Goal: Information Seeking & Learning: Understand process/instructions

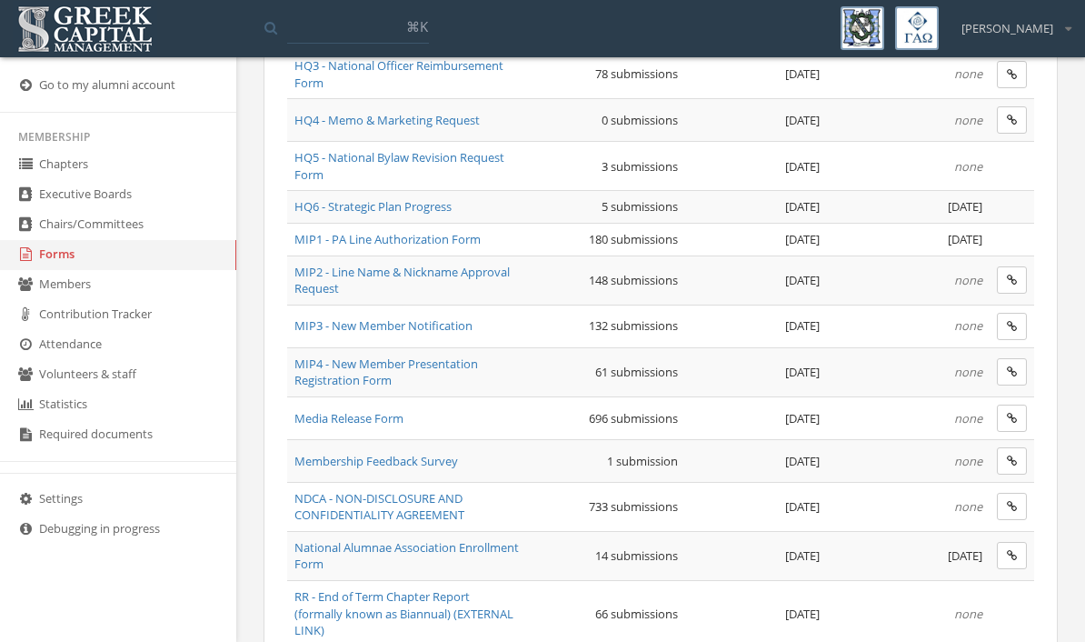
scroll to position [945, 0]
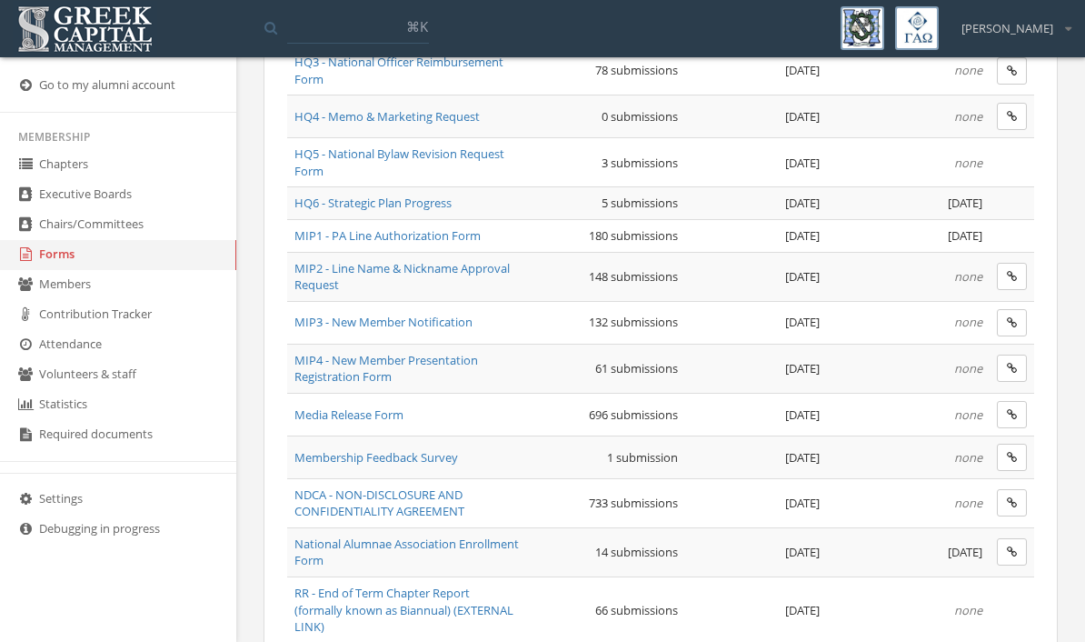
click at [445, 228] on span "MIP1 - PA Line Authorization Form" at bounding box center [388, 235] width 186 height 16
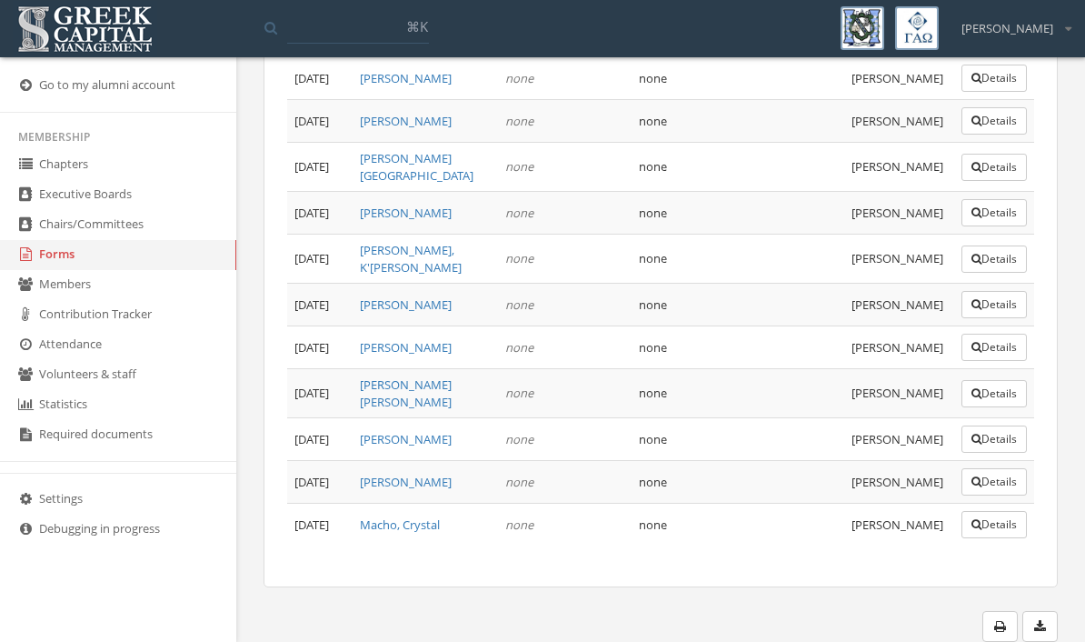
scroll to position [9133, 0]
click at [51, 267] on link "Forms" at bounding box center [118, 255] width 236 height 30
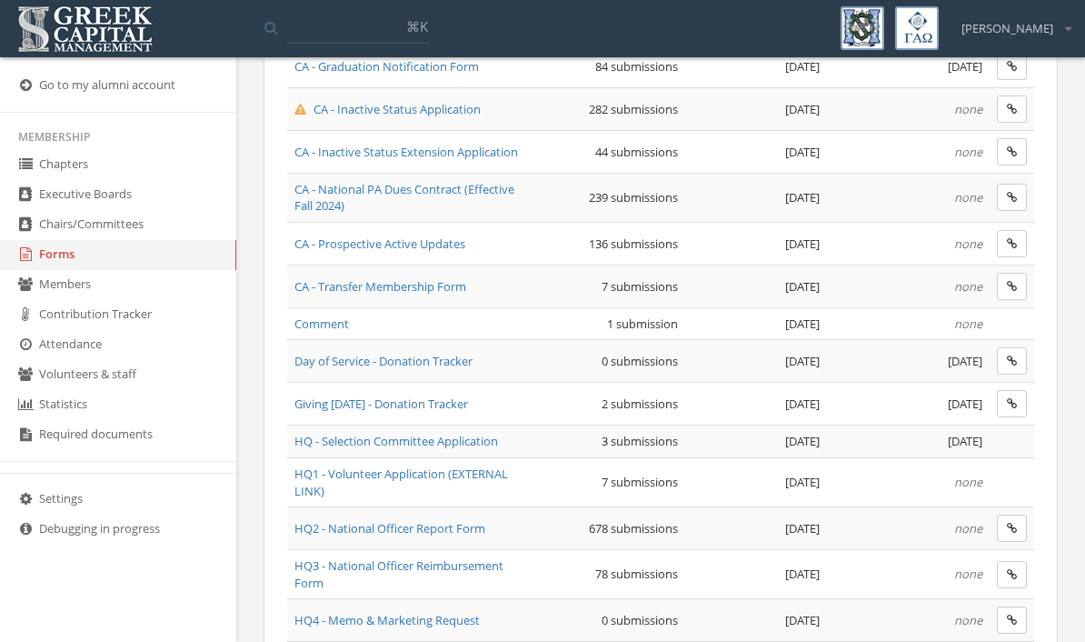
scroll to position [445, 0]
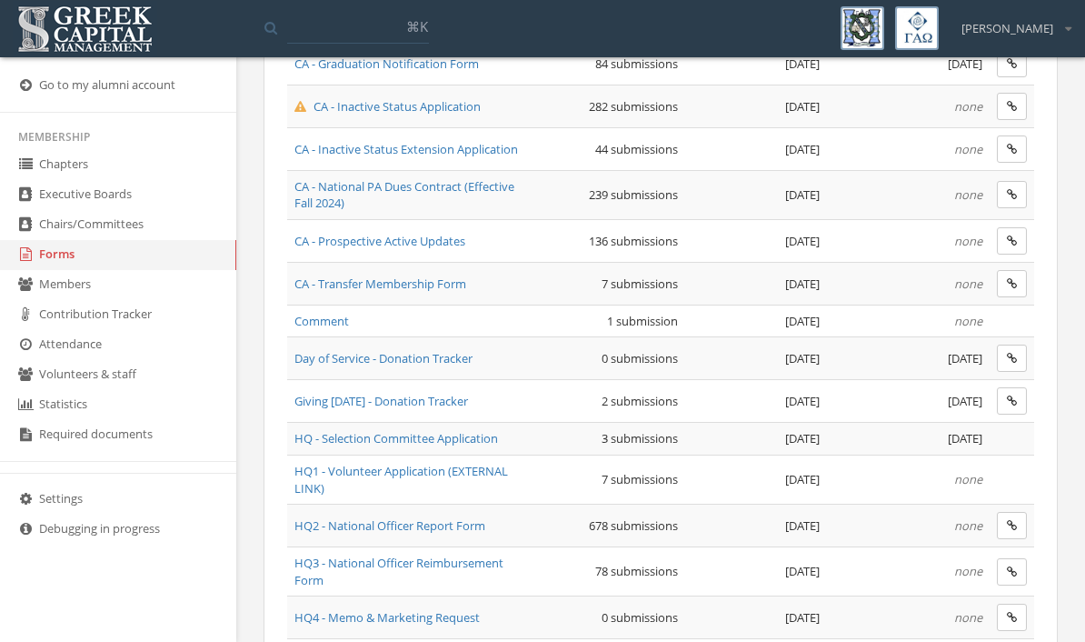
click at [443, 246] on span "CA - Prospective Active Updates" at bounding box center [380, 241] width 171 height 16
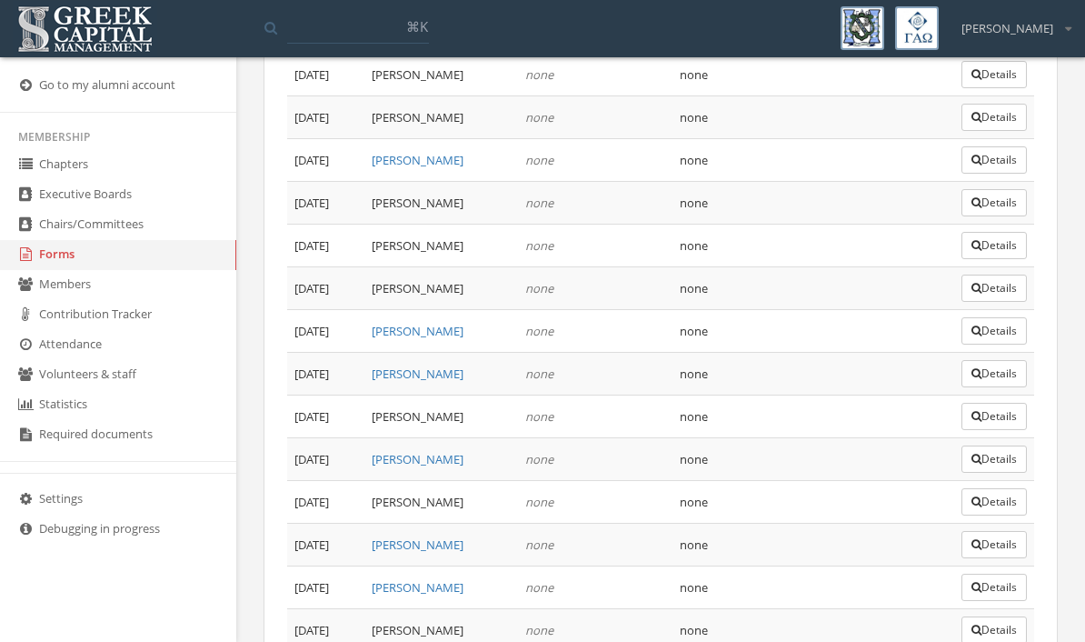
scroll to position [3277, 0]
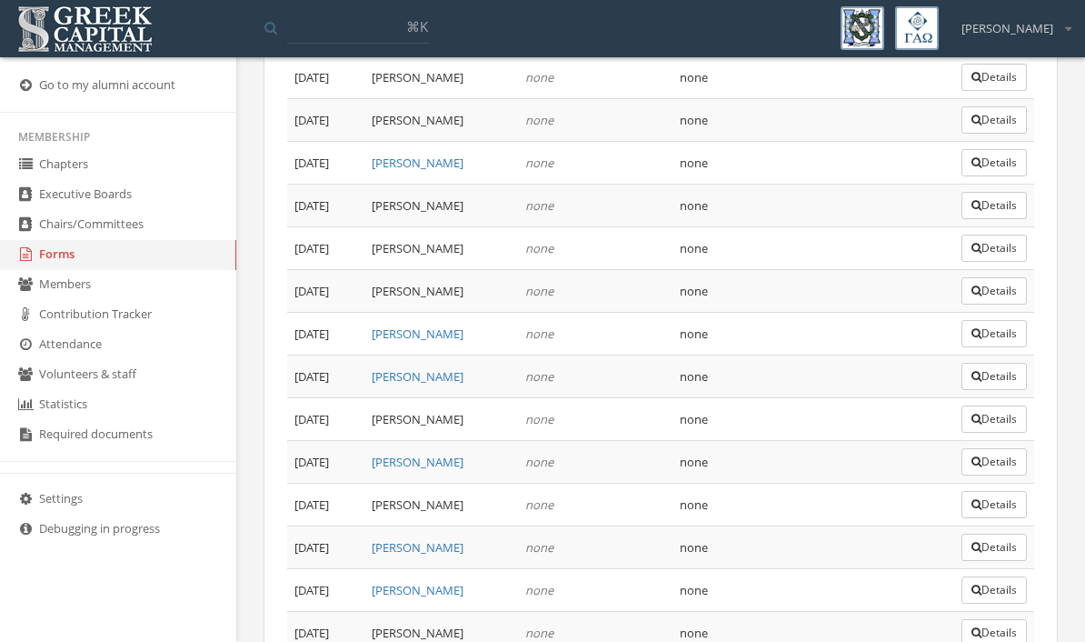
click at [69, 269] on link "Forms" at bounding box center [118, 255] width 236 height 30
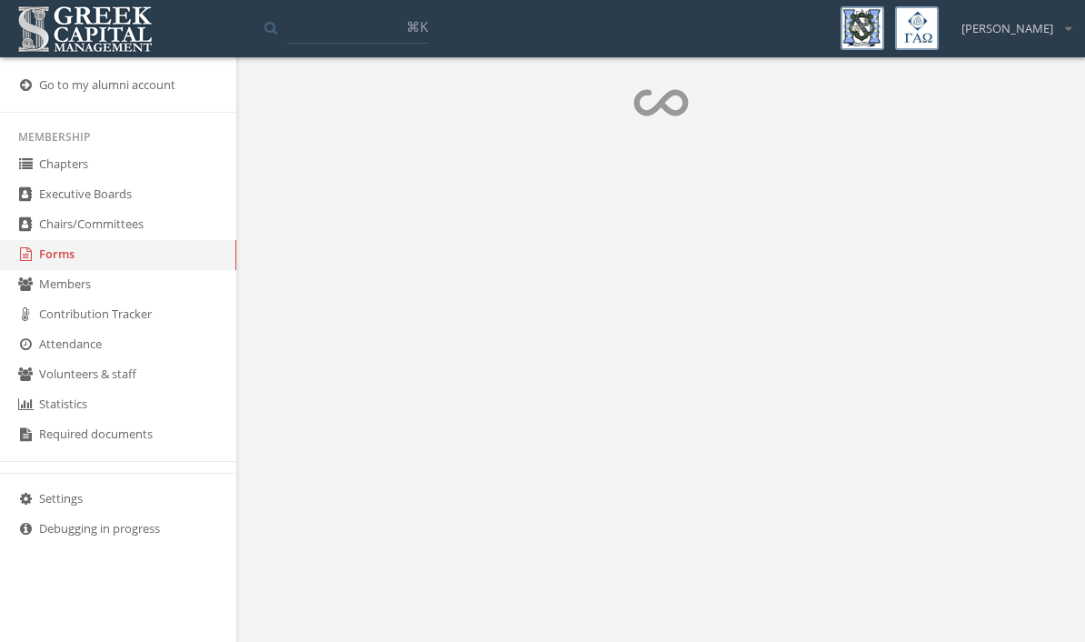
click at [69, 269] on link "Forms" at bounding box center [118, 255] width 236 height 30
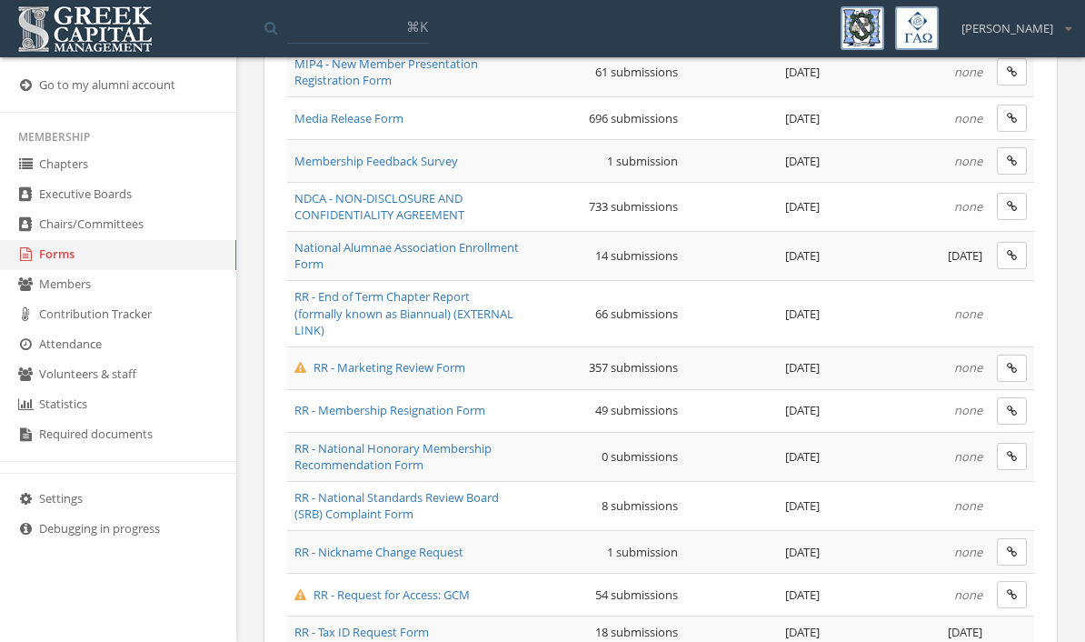
scroll to position [1247, 0]
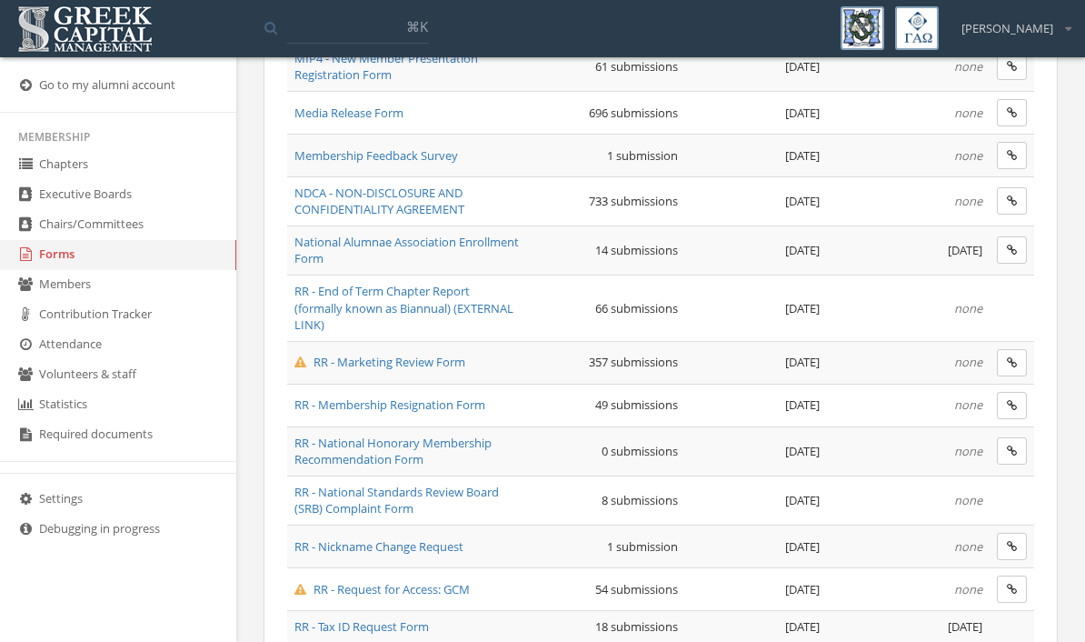
click at [471, 396] on span "RR - Membership Resignation Form" at bounding box center [390, 404] width 191 height 16
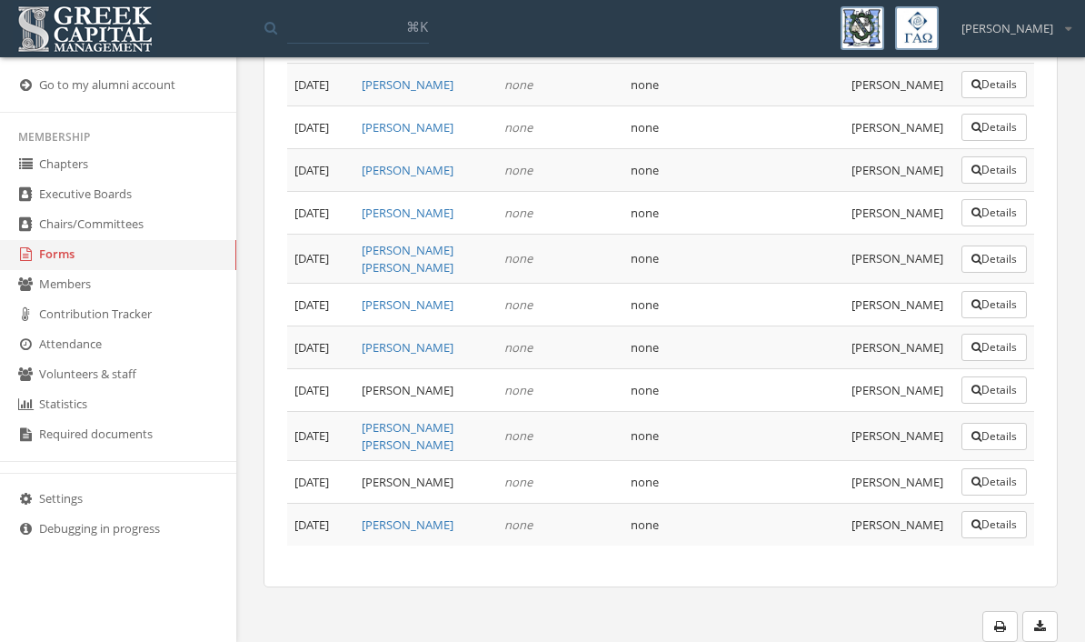
scroll to position [2601, 0]
click at [74, 255] on link "Forms" at bounding box center [118, 255] width 236 height 30
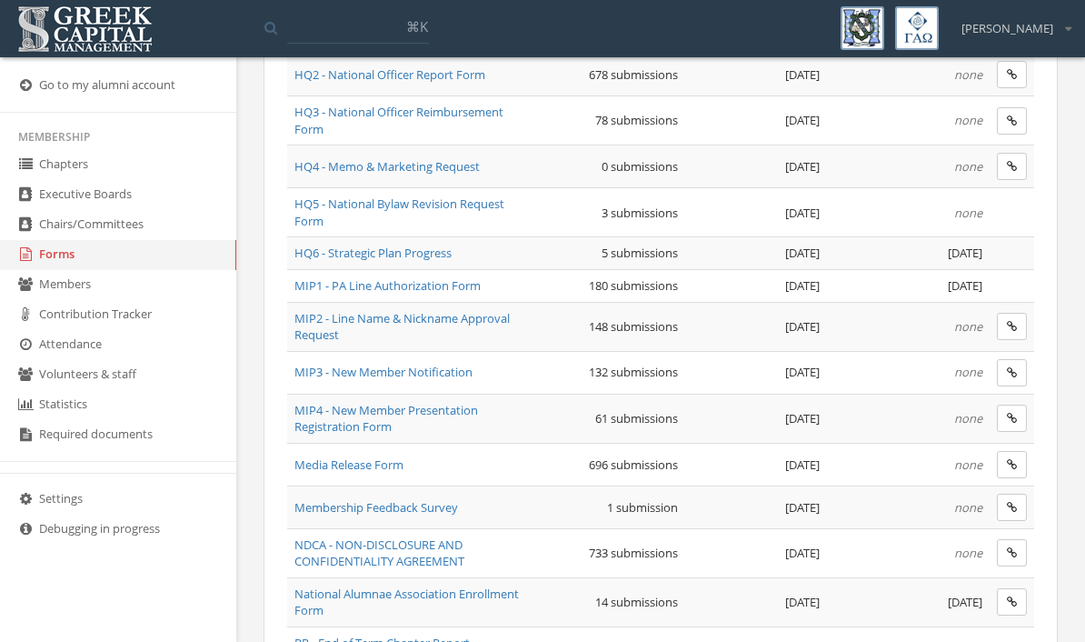
scroll to position [879, 0]
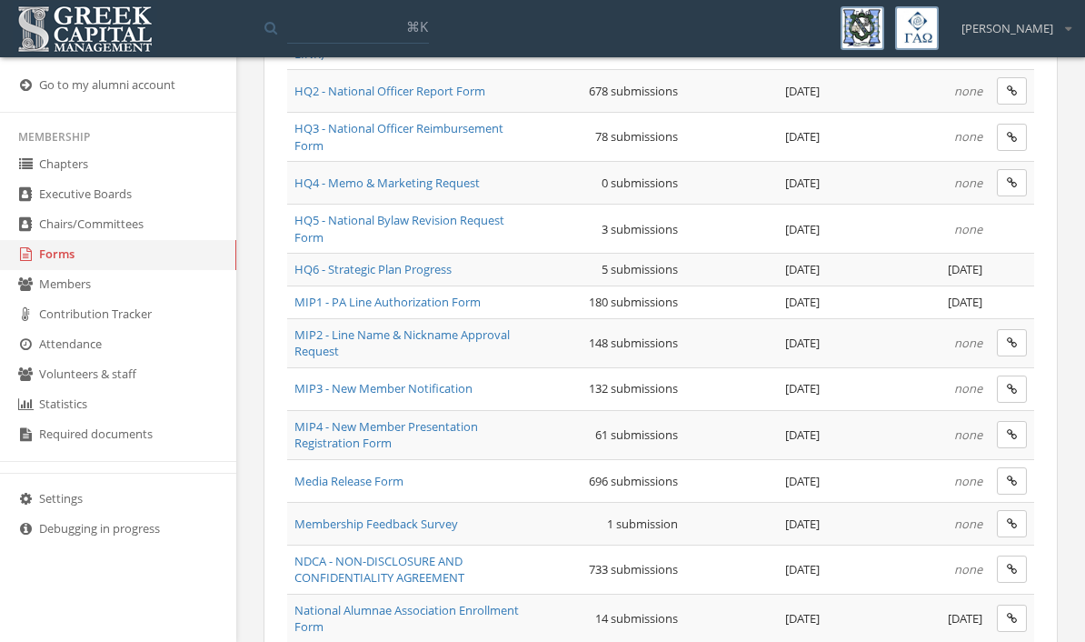
click at [469, 295] on span "MIP1 - PA Line Authorization Form" at bounding box center [388, 302] width 186 height 16
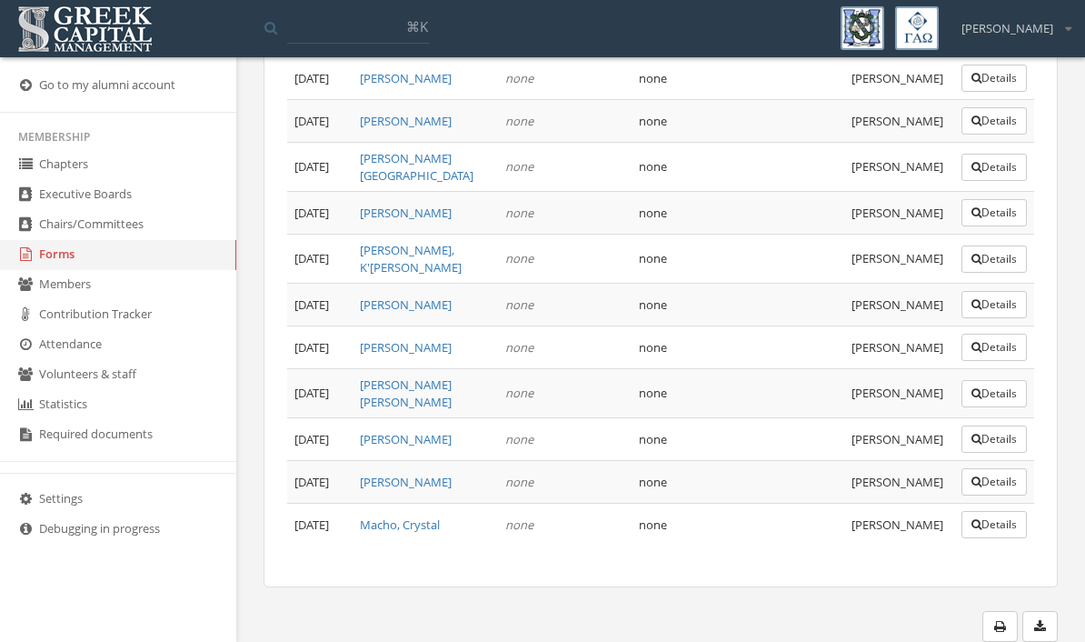
scroll to position [9134, 0]
click at [977, 495] on button "Details" at bounding box center [994, 481] width 65 height 27
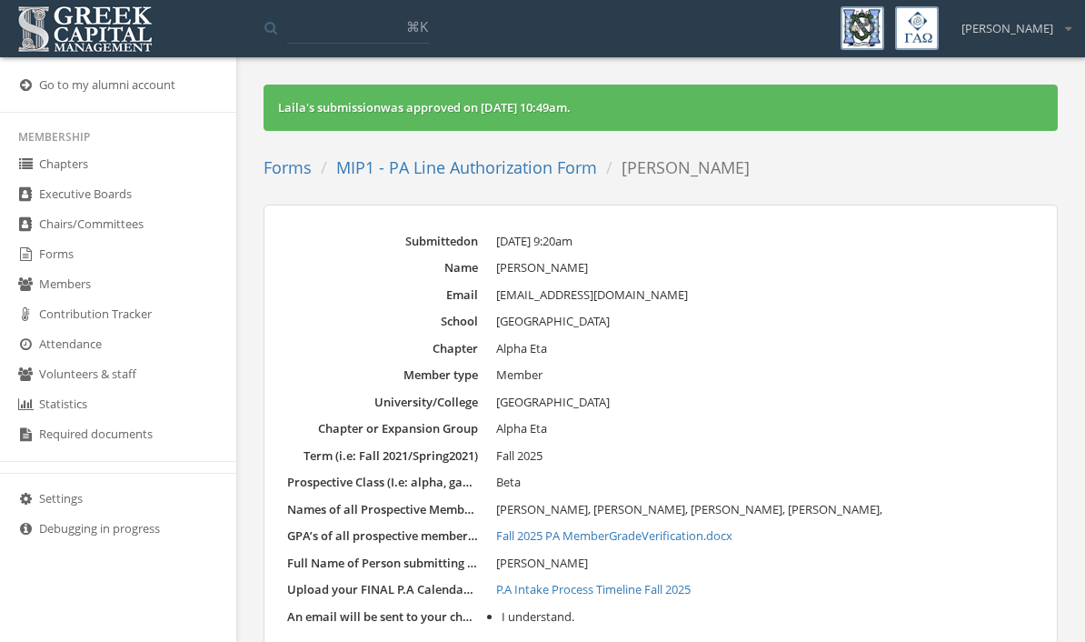
scroll to position [4, 0]
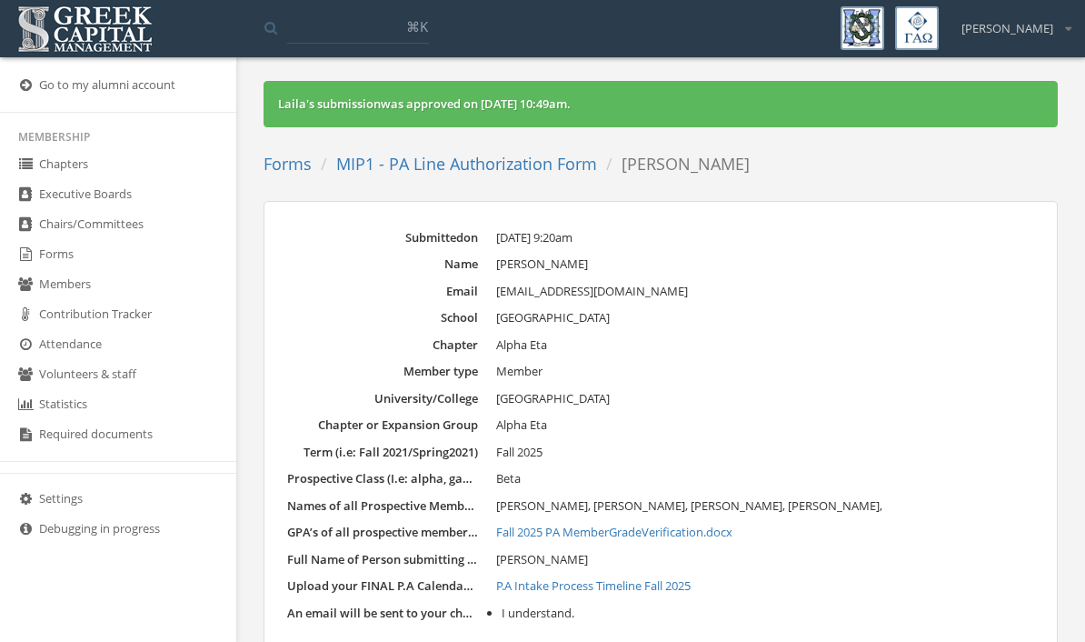
click at [673, 583] on link "P.A Intake Process Timeline Fall 2025" at bounding box center [765, 586] width 538 height 18
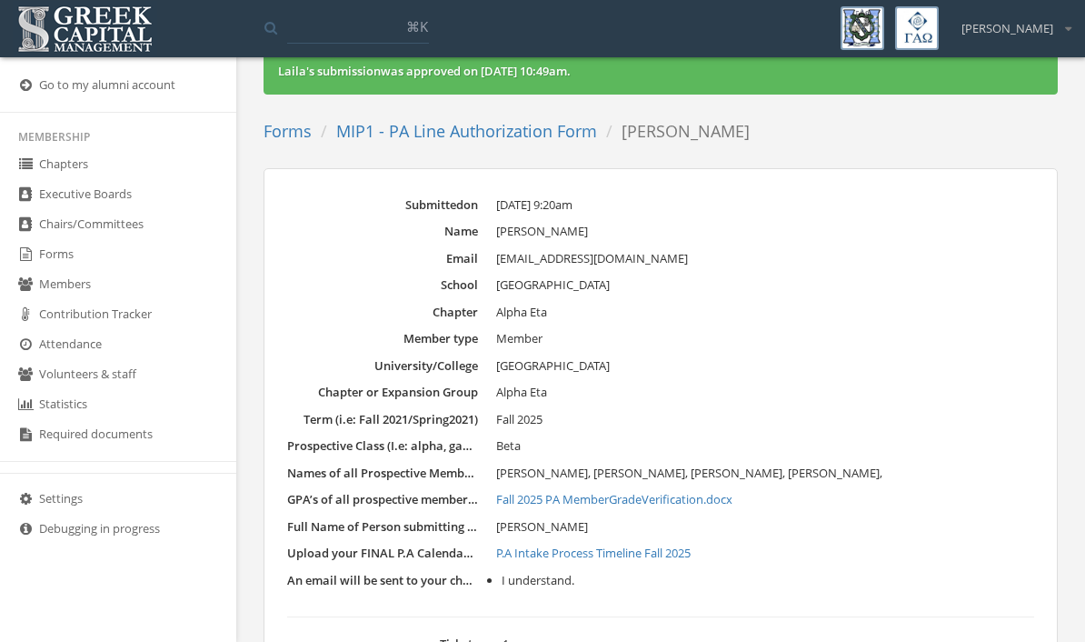
click at [75, 263] on link "Forms" at bounding box center [118, 255] width 236 height 30
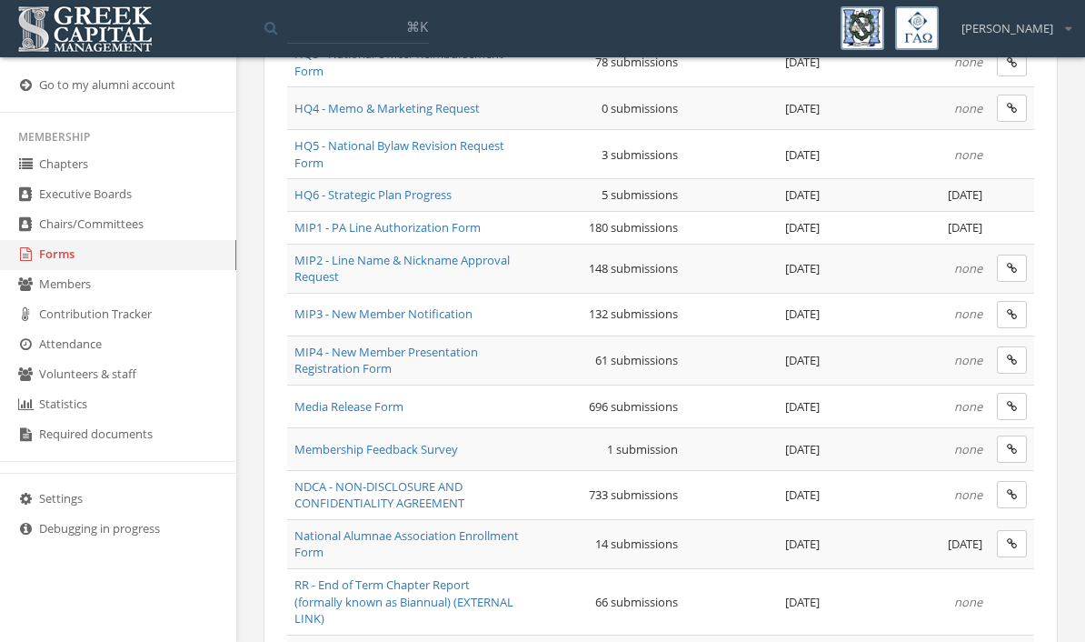
scroll to position [945, 0]
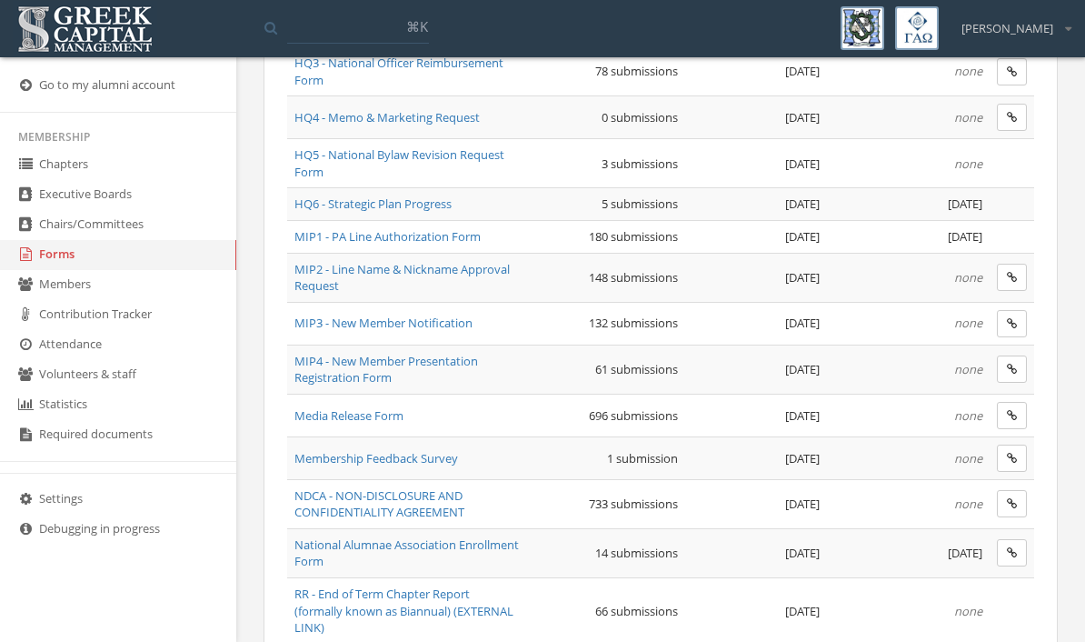
click at [463, 228] on span "MIP1 - PA Line Authorization Form" at bounding box center [388, 236] width 186 height 16
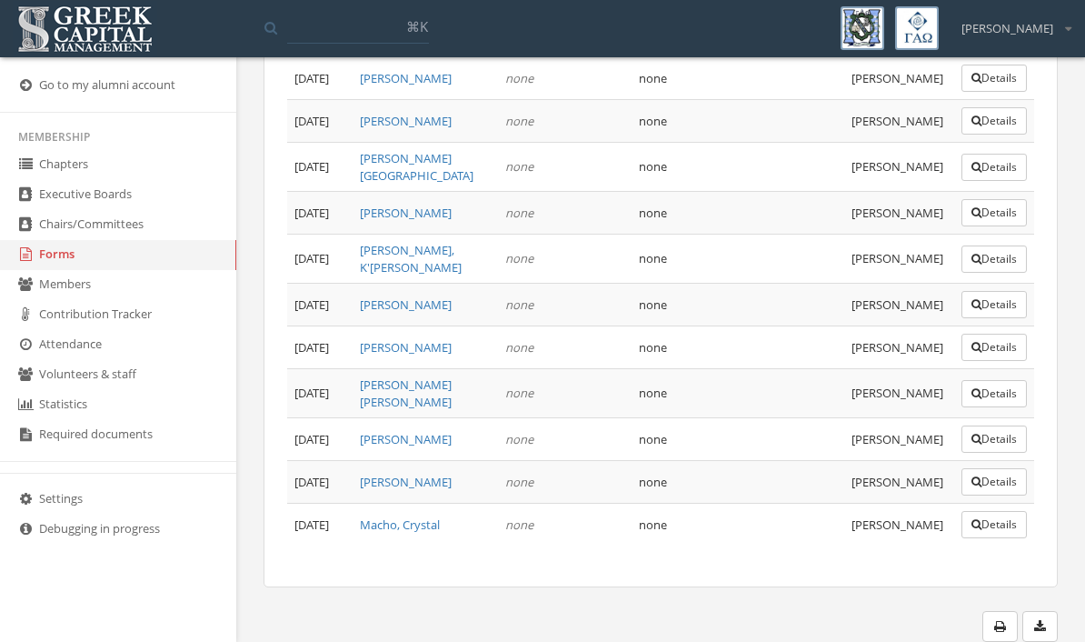
scroll to position [9134, 0]
click at [983, 453] on button "Details" at bounding box center [994, 438] width 65 height 27
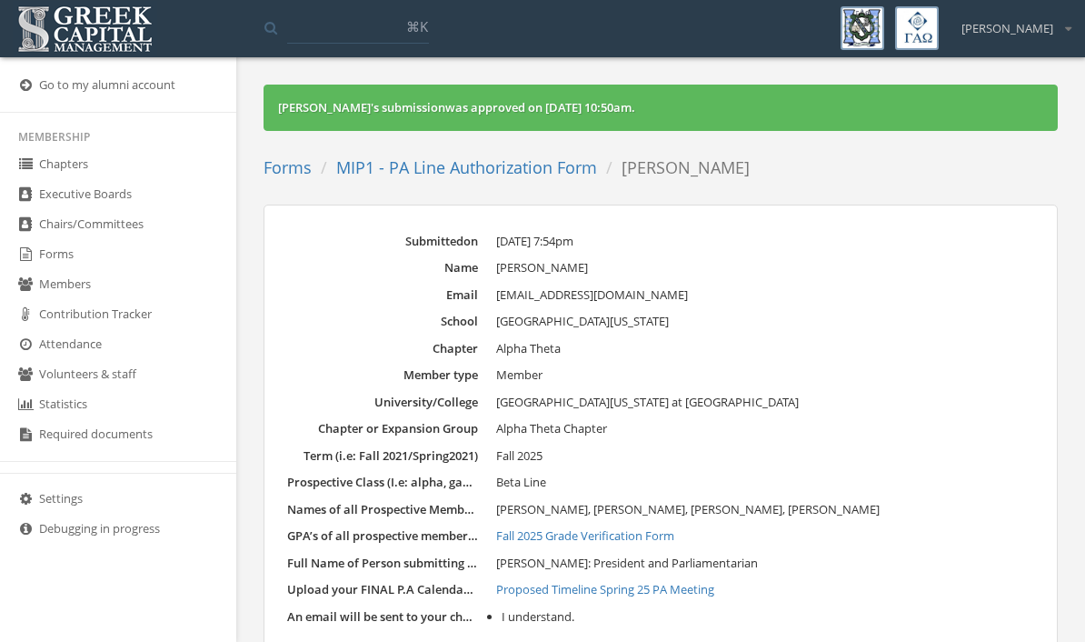
click at [507, 168] on link "MIP1 - PA Line Authorization Form" at bounding box center [466, 167] width 261 height 22
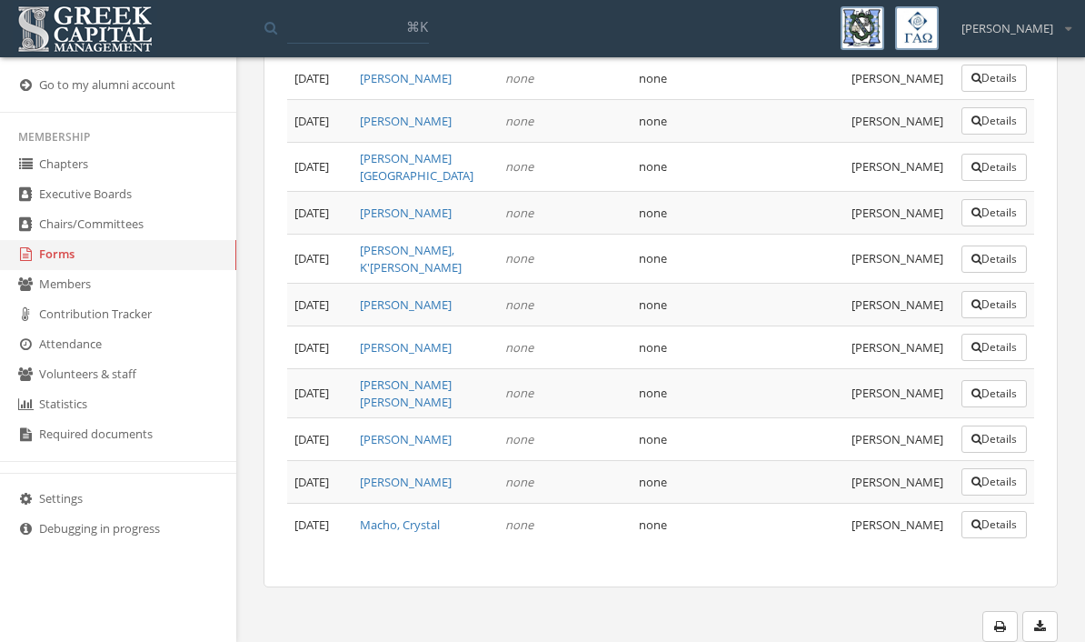
scroll to position [9134, 0]
click at [991, 135] on button "Details" at bounding box center [994, 120] width 65 height 27
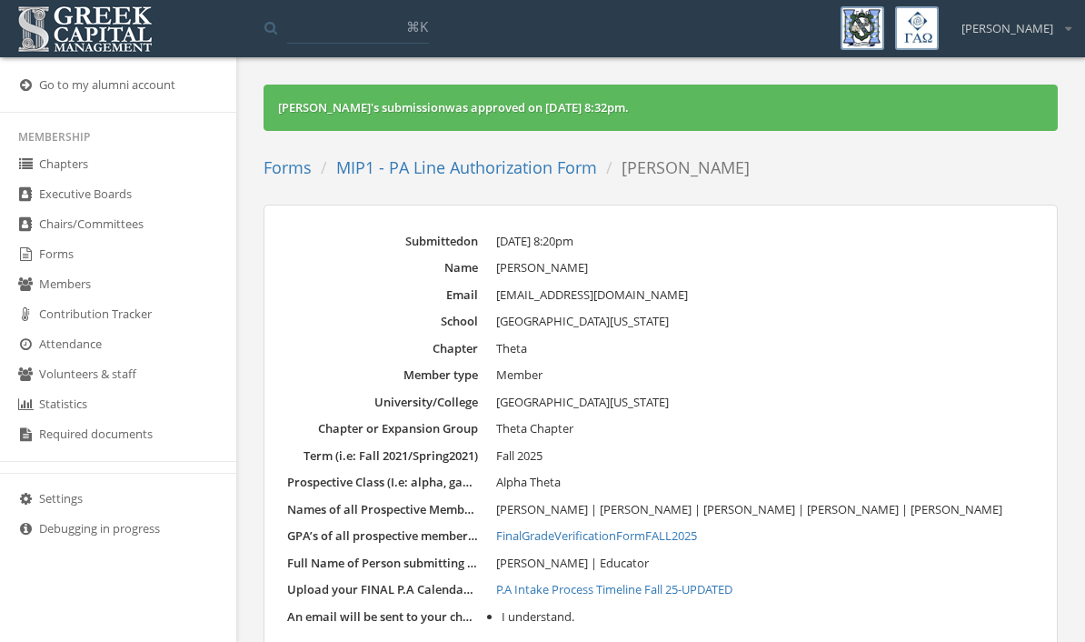
click at [448, 173] on link "MIP1 - PA Line Authorization Form" at bounding box center [466, 167] width 261 height 22
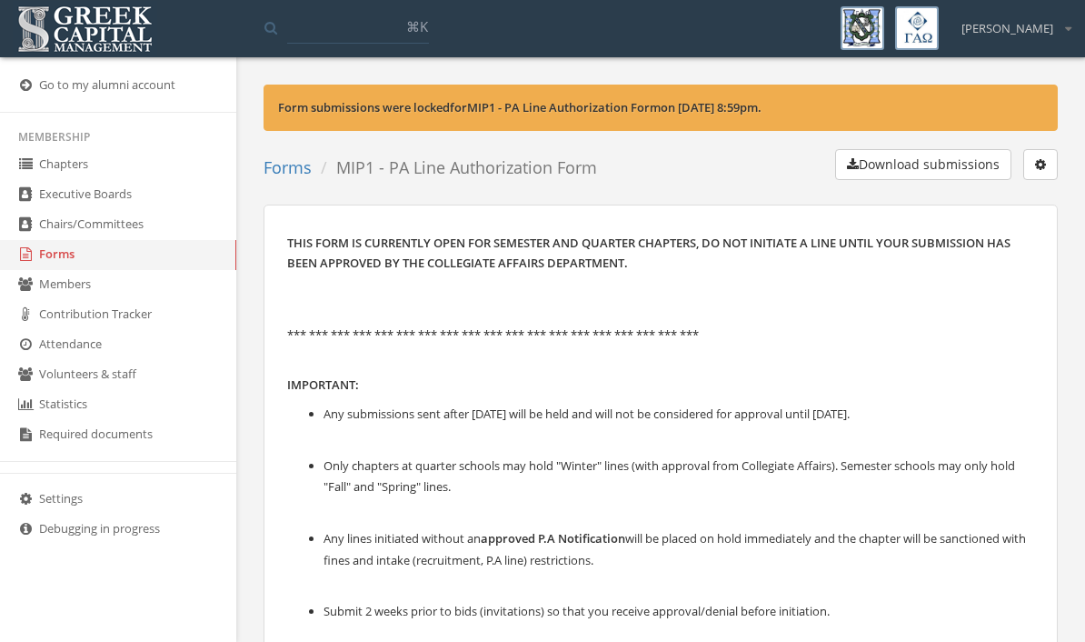
click at [82, 264] on link "Forms" at bounding box center [118, 255] width 236 height 30
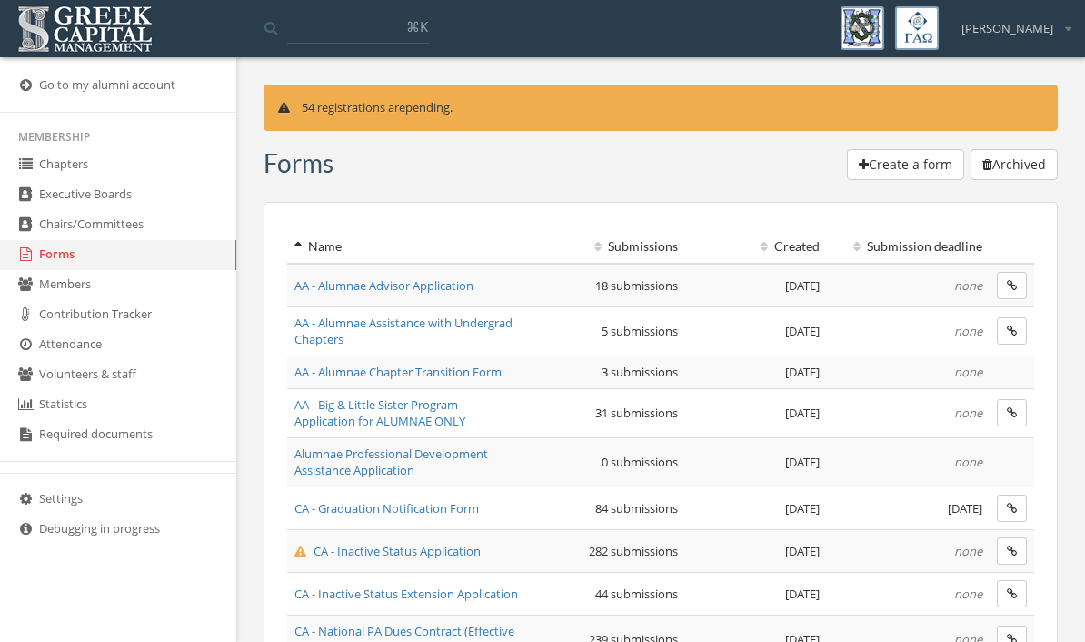
click at [445, 401] on span "AA - Big & Little Sister Program Application for ALUMNAE ONLY" at bounding box center [380, 413] width 171 height 34
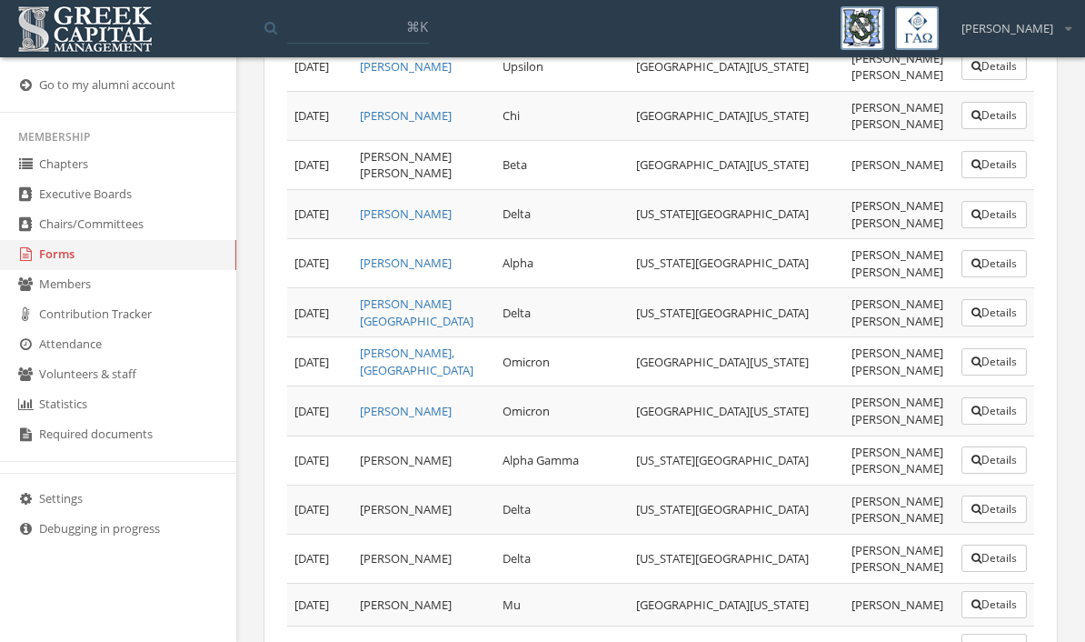
scroll to position [1199, 0]
click at [984, 546] on button "Details" at bounding box center [994, 559] width 65 height 27
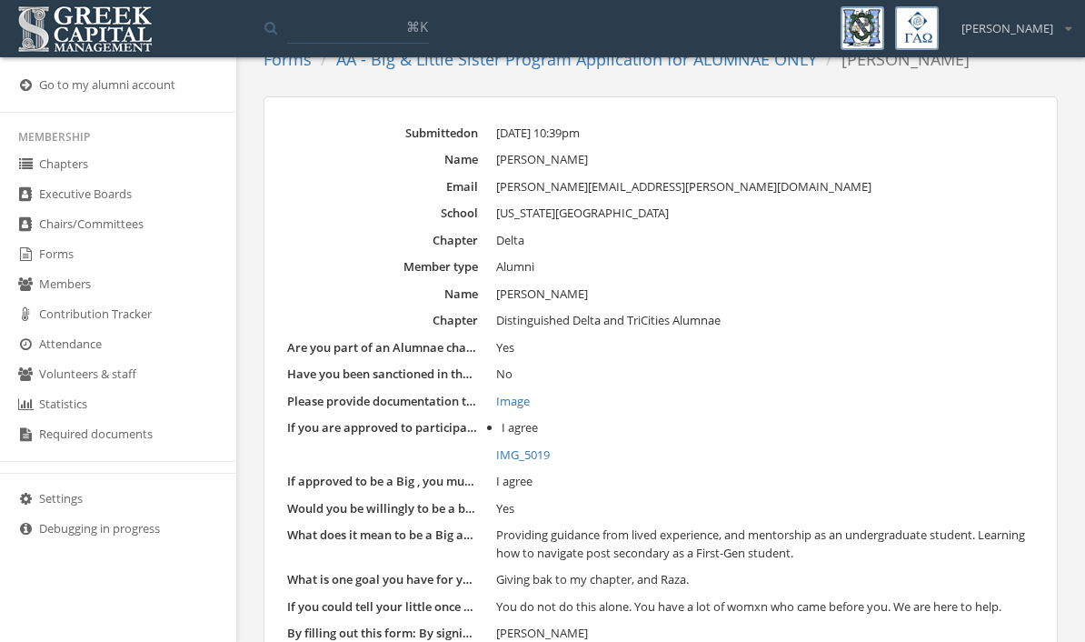
scroll to position [127, 0]
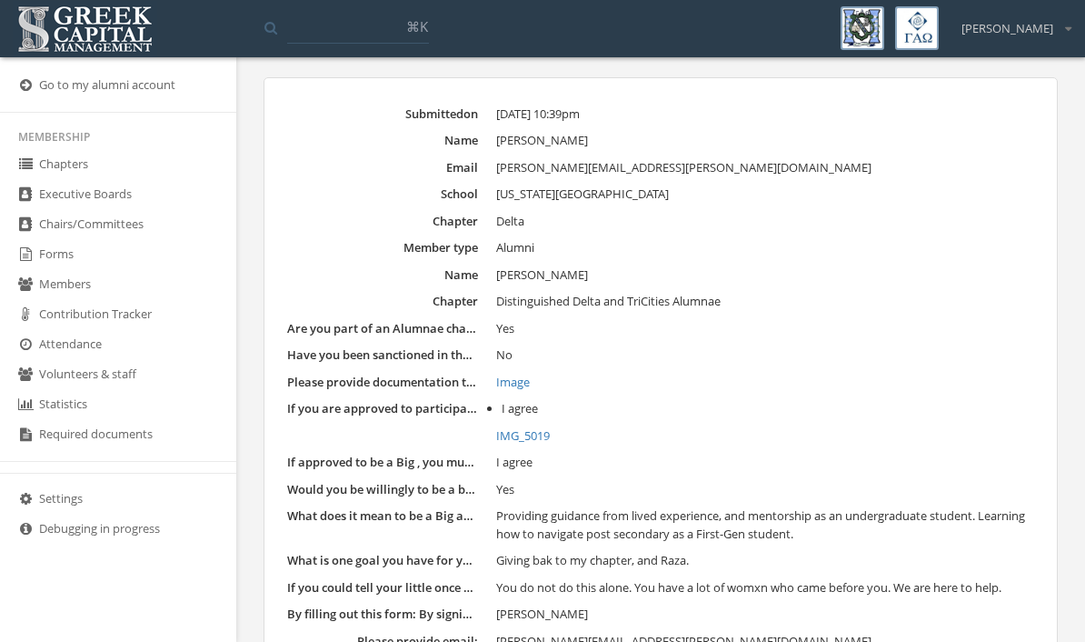
click at [64, 279] on link "Members" at bounding box center [118, 285] width 236 height 30
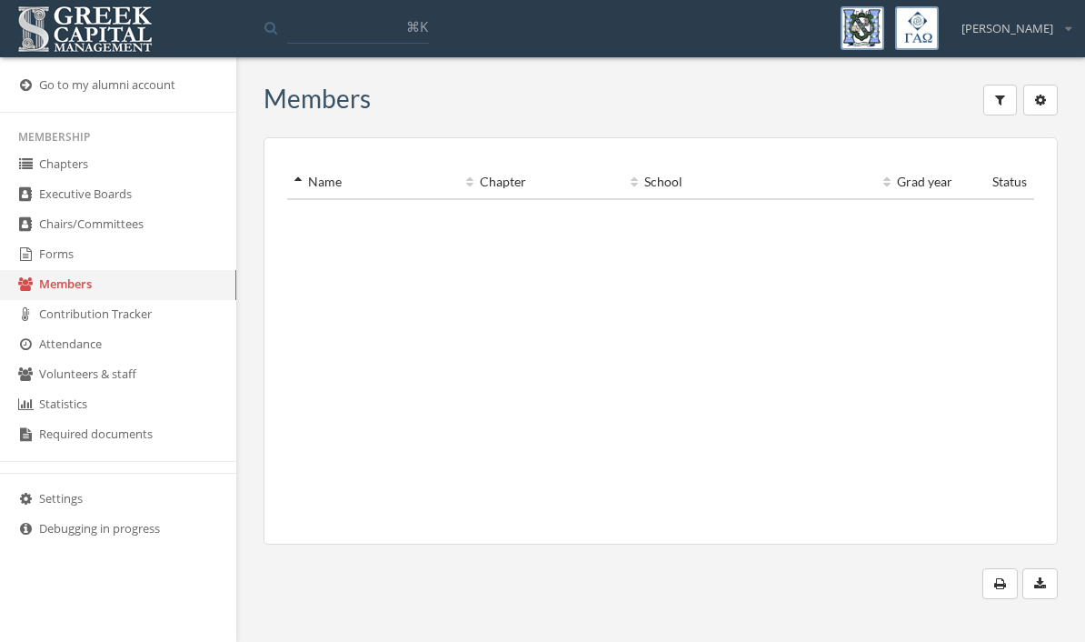
scroll to position [23, 0]
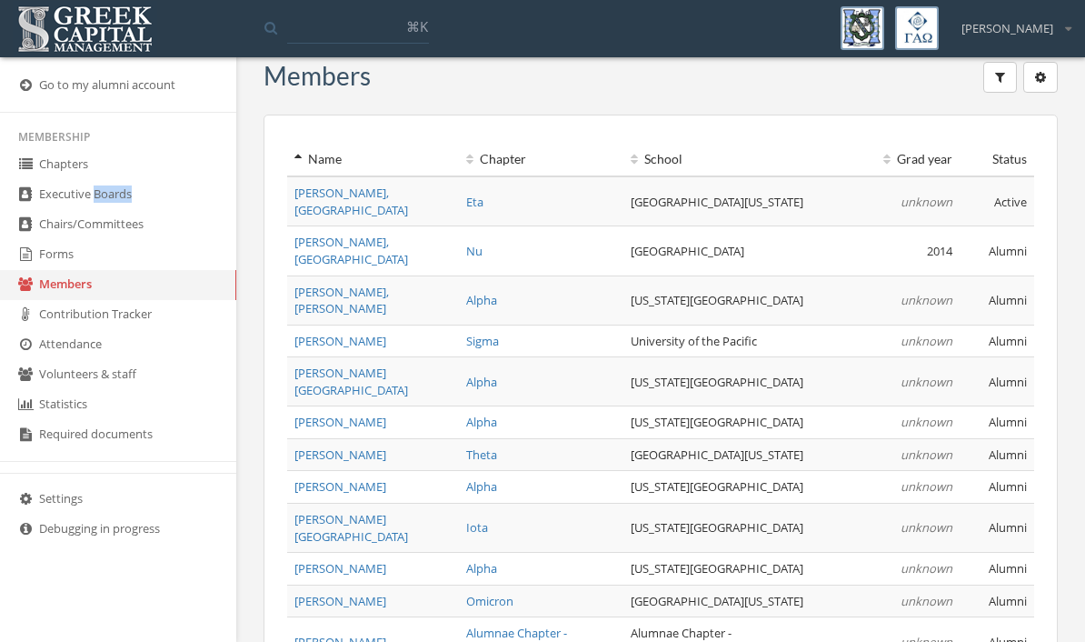
click at [62, 269] on link "Forms" at bounding box center [118, 255] width 236 height 30
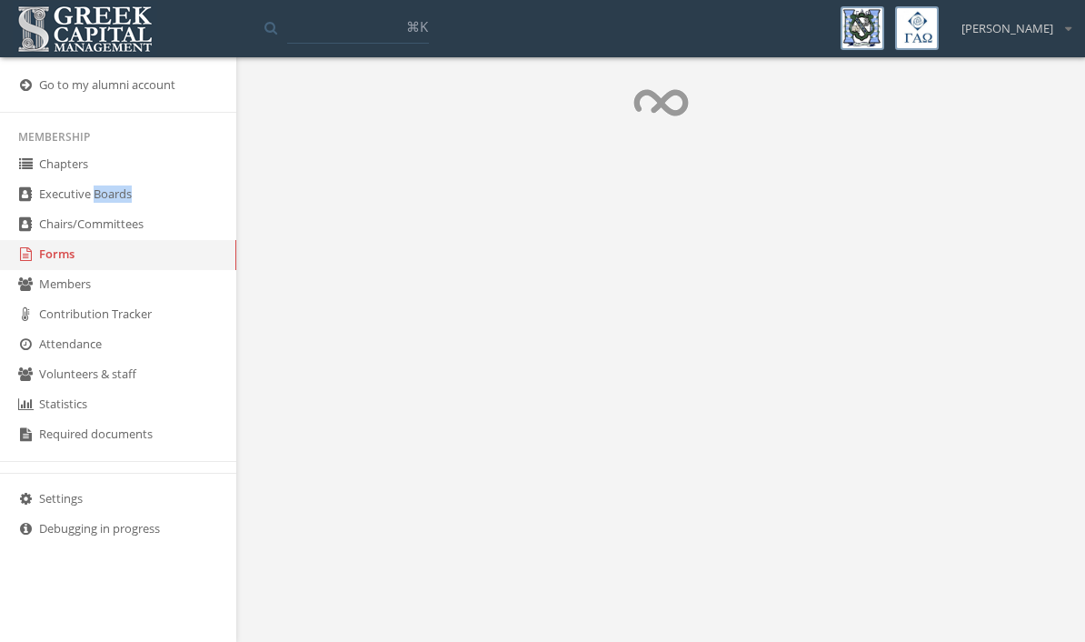
click at [63, 293] on link "Members" at bounding box center [118, 285] width 236 height 30
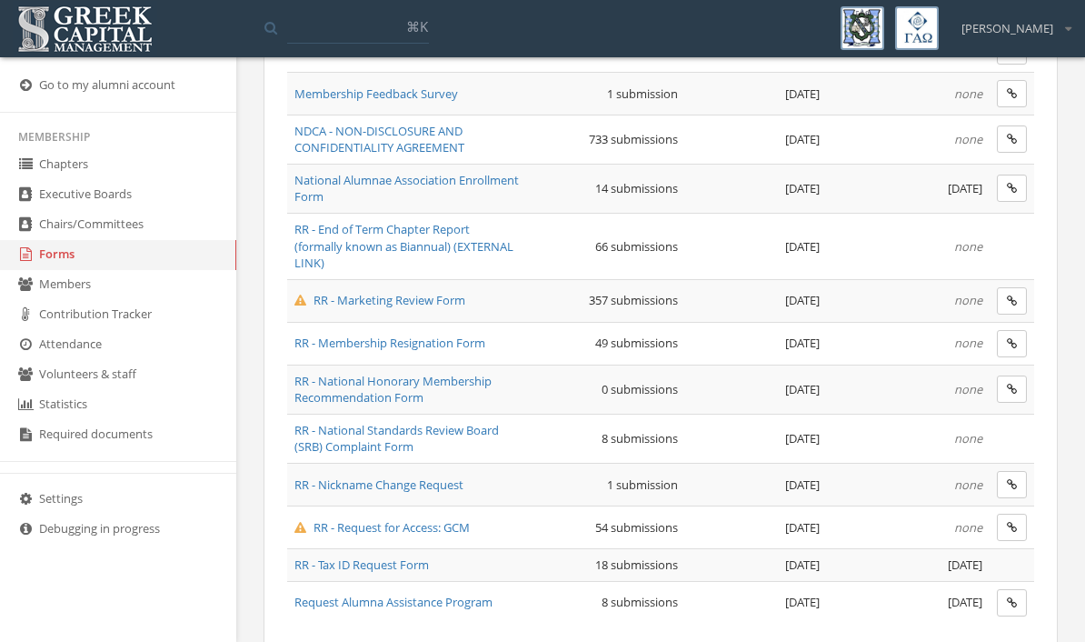
scroll to position [1308, 0]
click at [81, 270] on link "Forms" at bounding box center [118, 255] width 236 height 30
click at [80, 270] on link "Forms" at bounding box center [118, 255] width 236 height 30
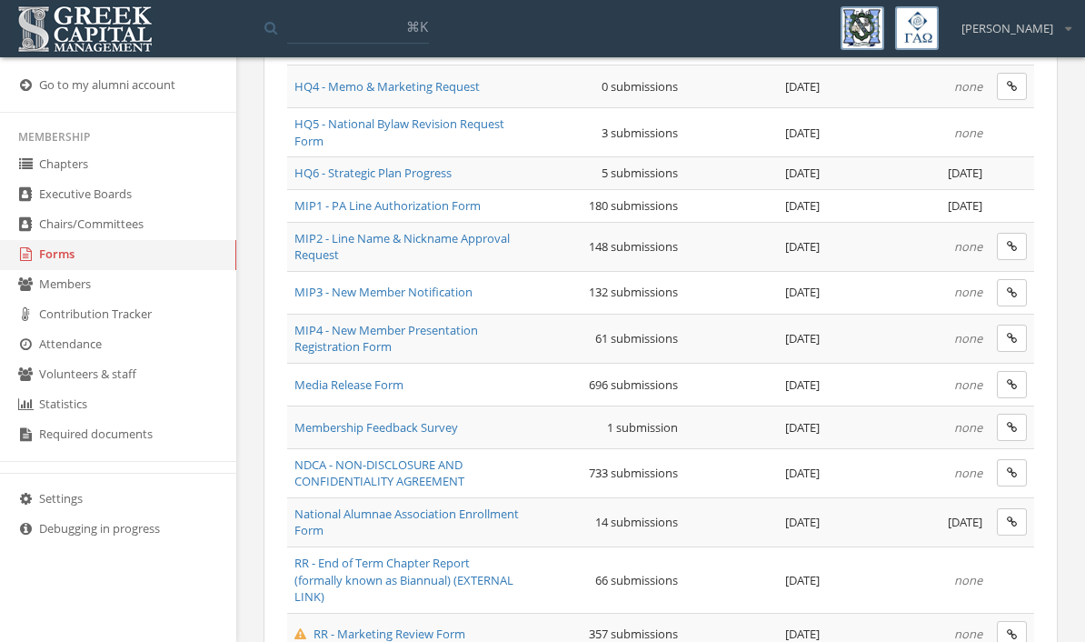
scroll to position [976, 0]
click at [420, 205] on span "MIP1 - PA Line Authorization Form" at bounding box center [388, 204] width 186 height 16
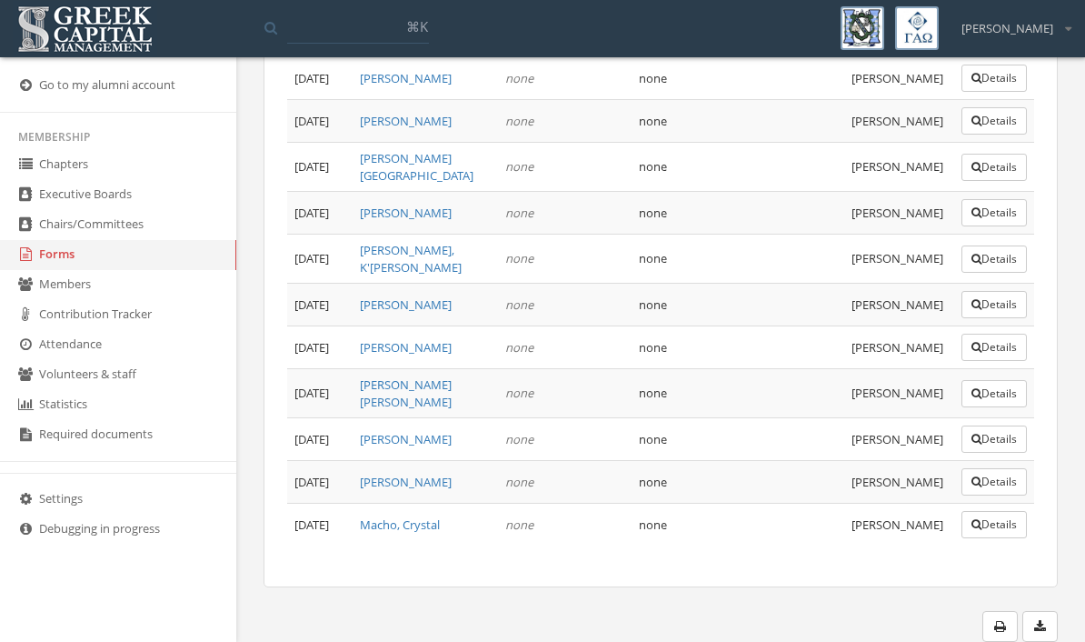
scroll to position [8891, 0]
click at [975, 84] on icon "button" at bounding box center [977, 78] width 10 height 11
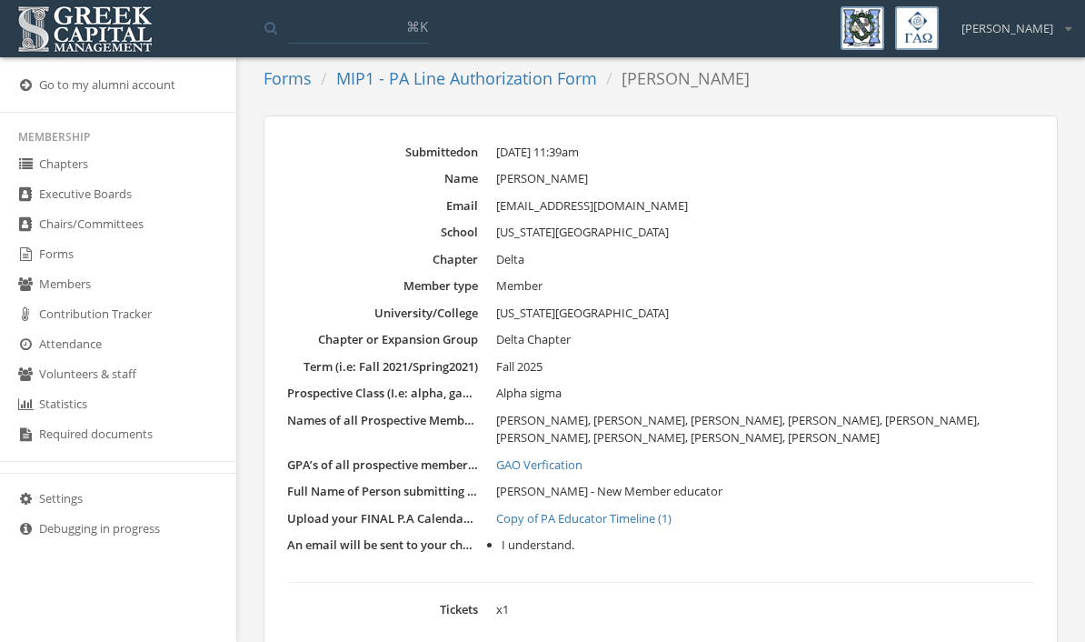
scroll to position [88, 0]
click at [641, 520] on link "Copy of PA Educator Timeline (1)" at bounding box center [765, 520] width 538 height 18
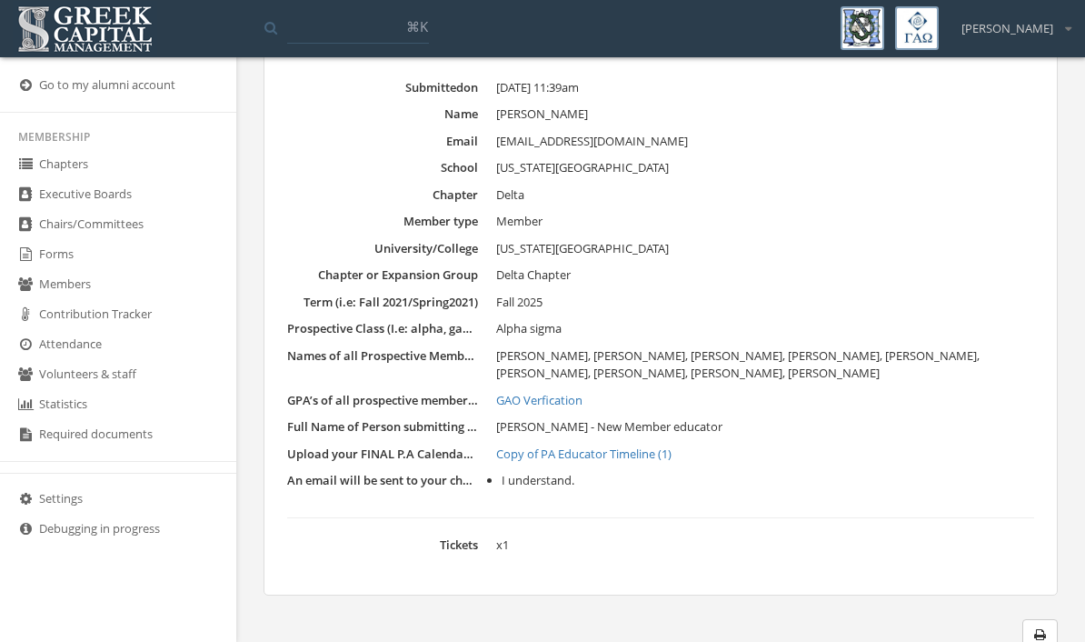
click at [95, 300] on link "Members" at bounding box center [118, 285] width 236 height 30
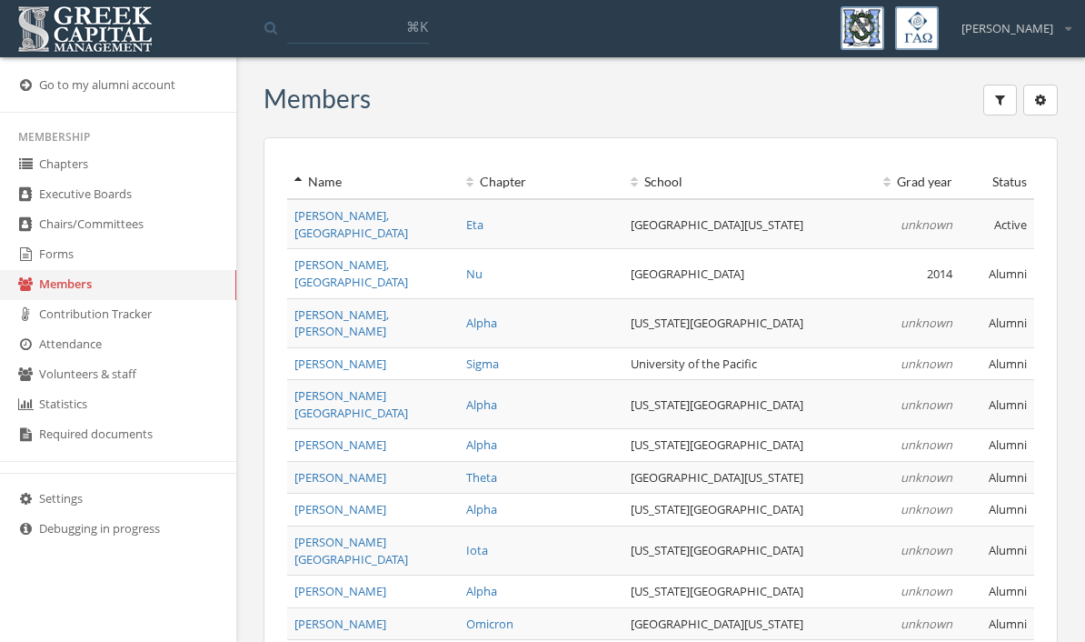
click at [342, 40] on input at bounding box center [358, 27] width 142 height 33
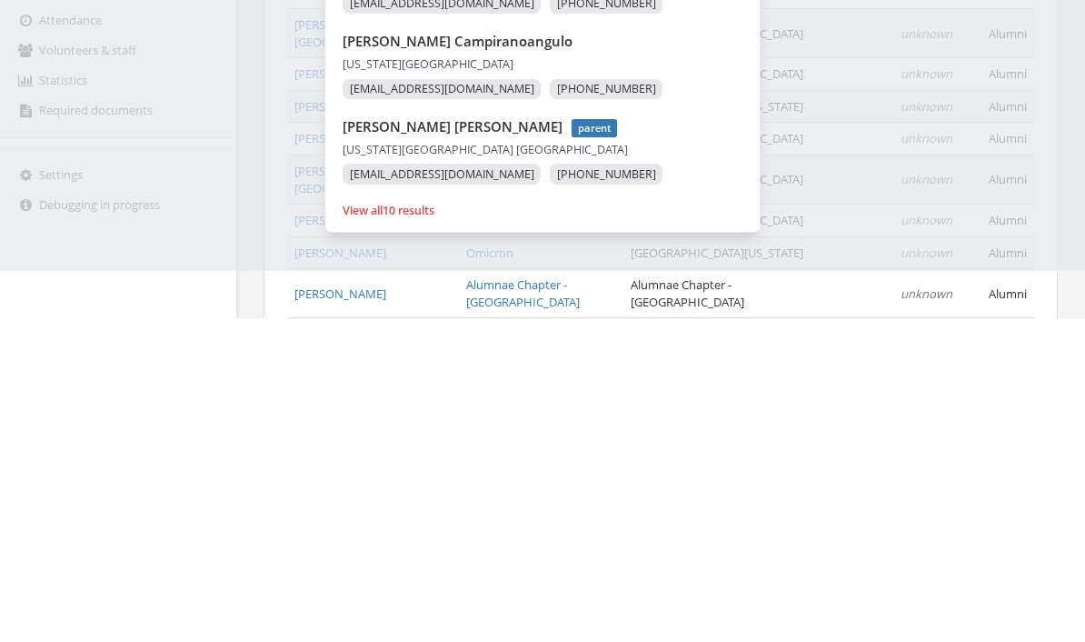
scroll to position [49, 0]
click at [432, 525] on span "10 results" at bounding box center [409, 532] width 52 height 15
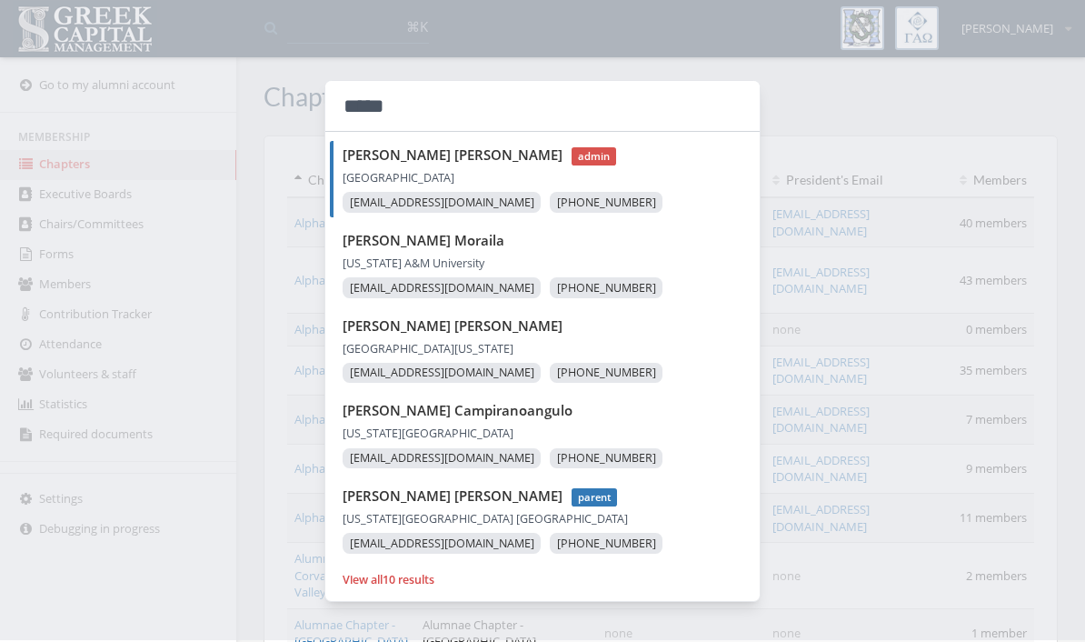
scroll to position [4, 0]
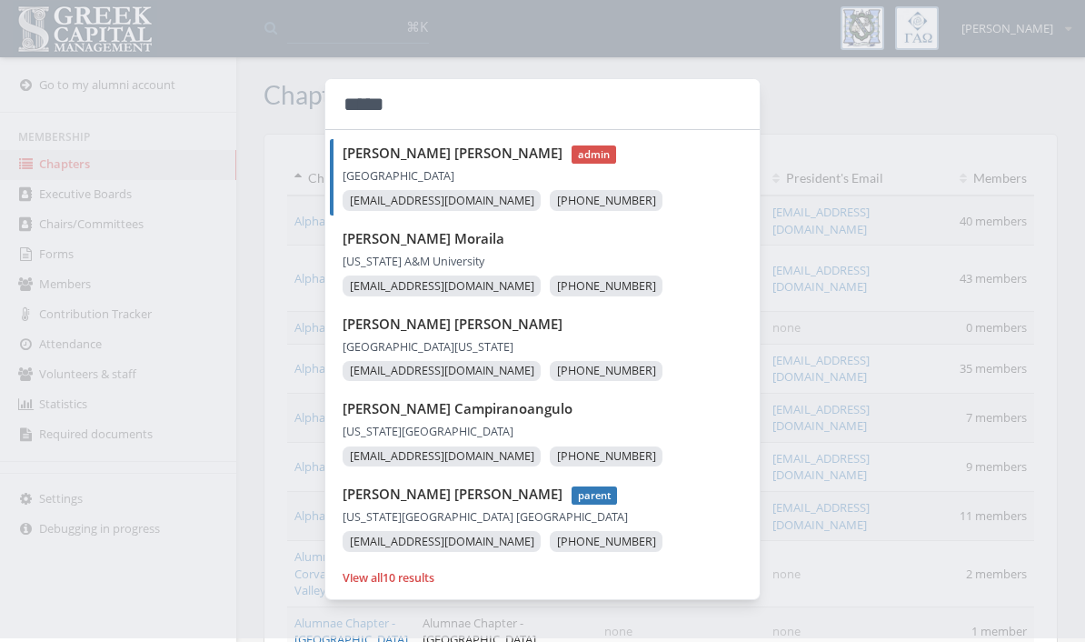
click at [530, 122] on input "*****" at bounding box center [542, 104] width 435 height 51
type input "*"
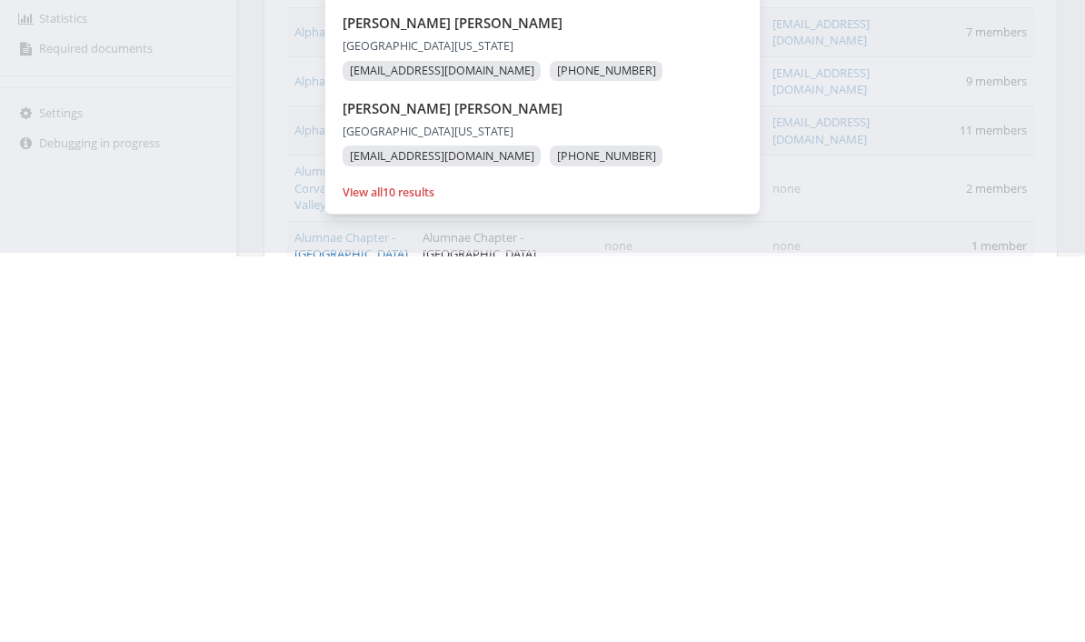
click at [435, 570] on span "10 results" at bounding box center [409, 577] width 52 height 15
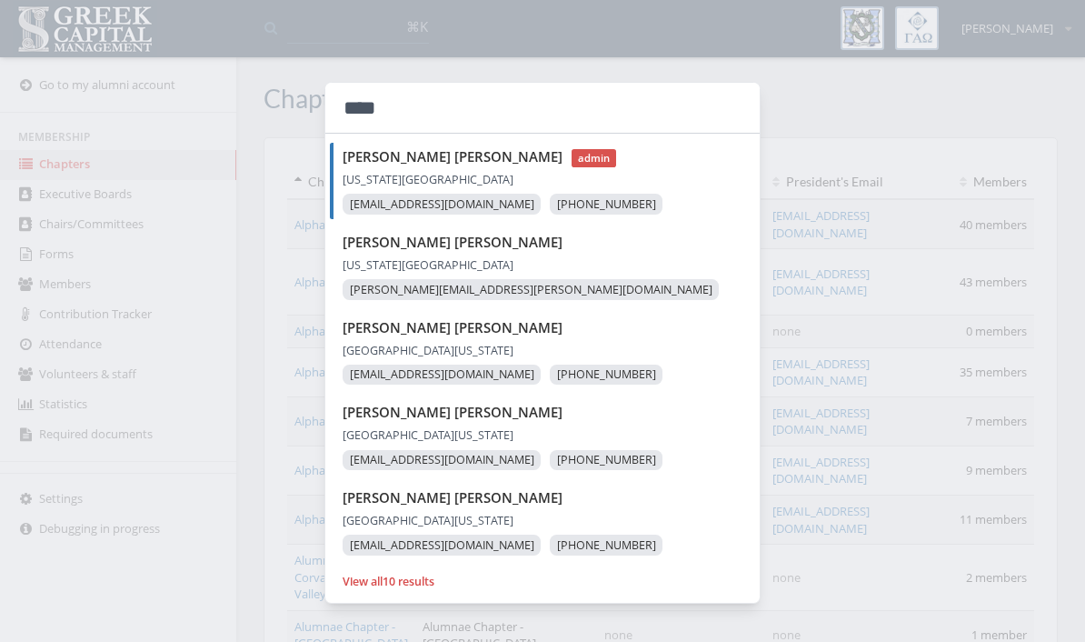
click at [586, 114] on input "****" at bounding box center [542, 108] width 435 height 51
type input "****"
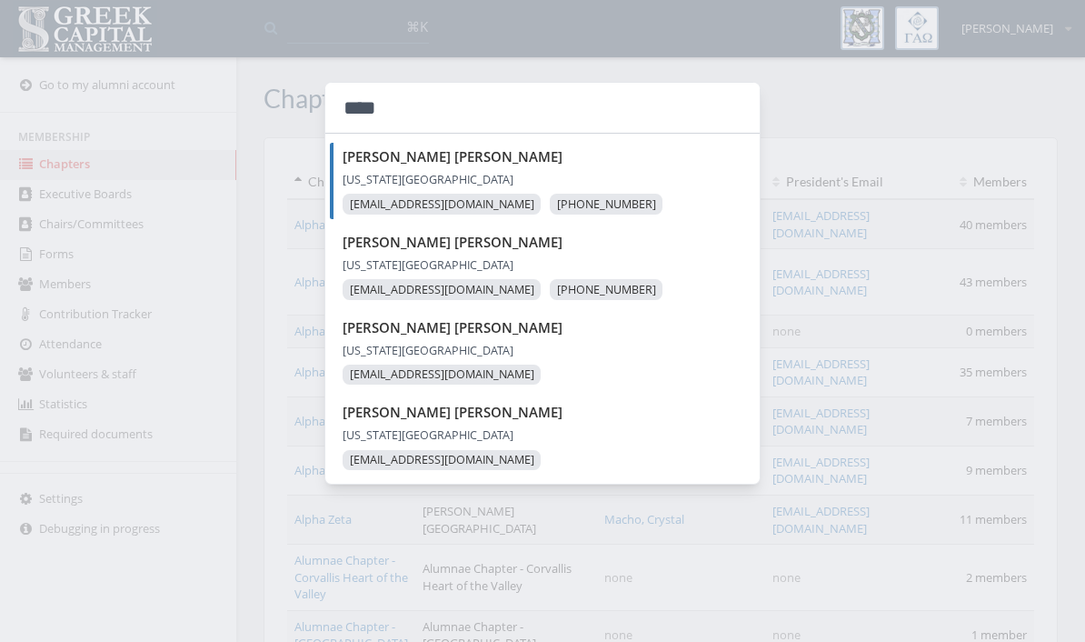
click at [182, 253] on div at bounding box center [542, 321] width 1085 height 642
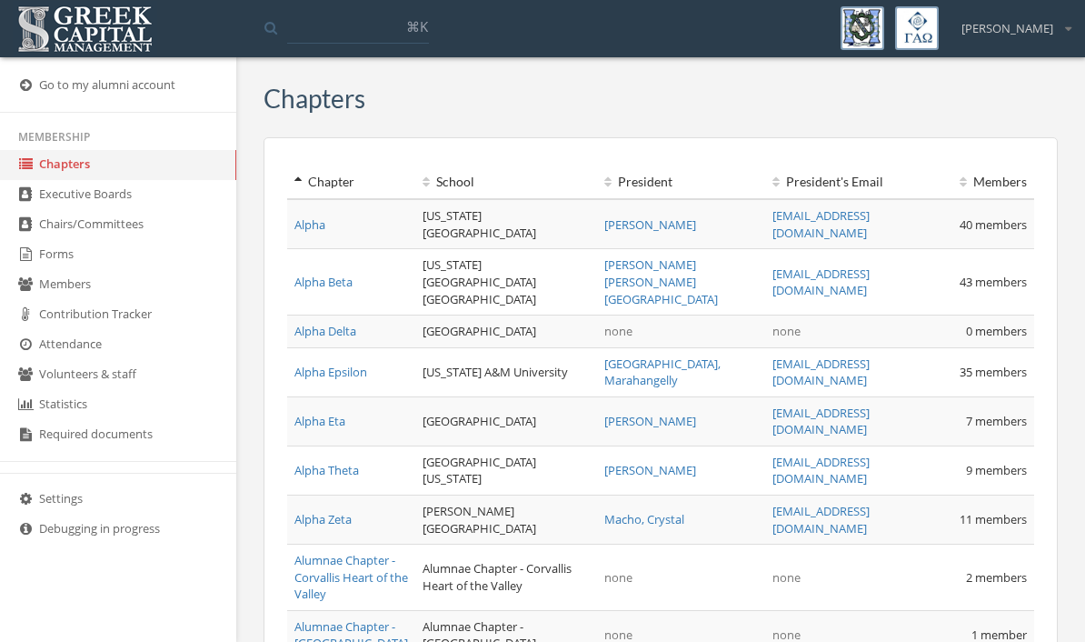
click at [133, 264] on link "Forms" at bounding box center [118, 255] width 236 height 30
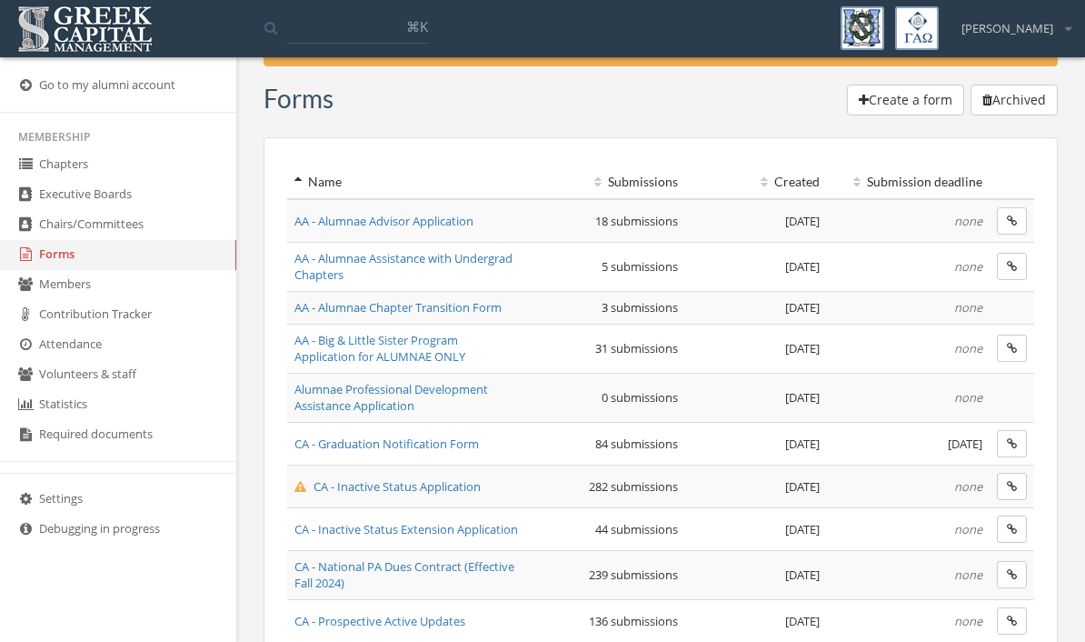
scroll to position [60, 0]
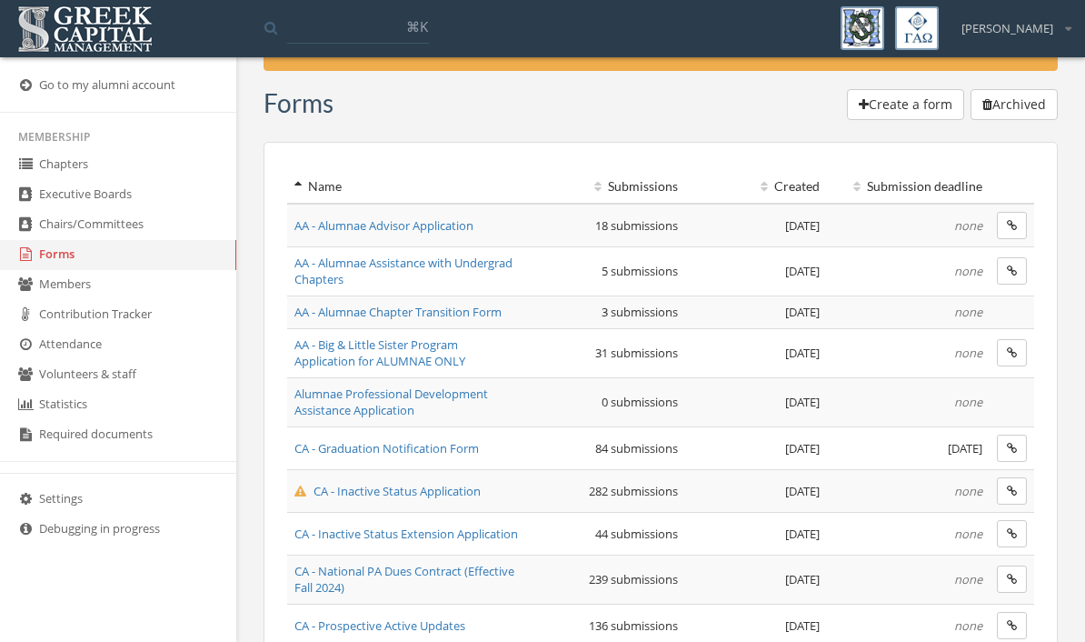
click at [459, 231] on span "AA - Alumnae Advisor Application" at bounding box center [384, 225] width 179 height 16
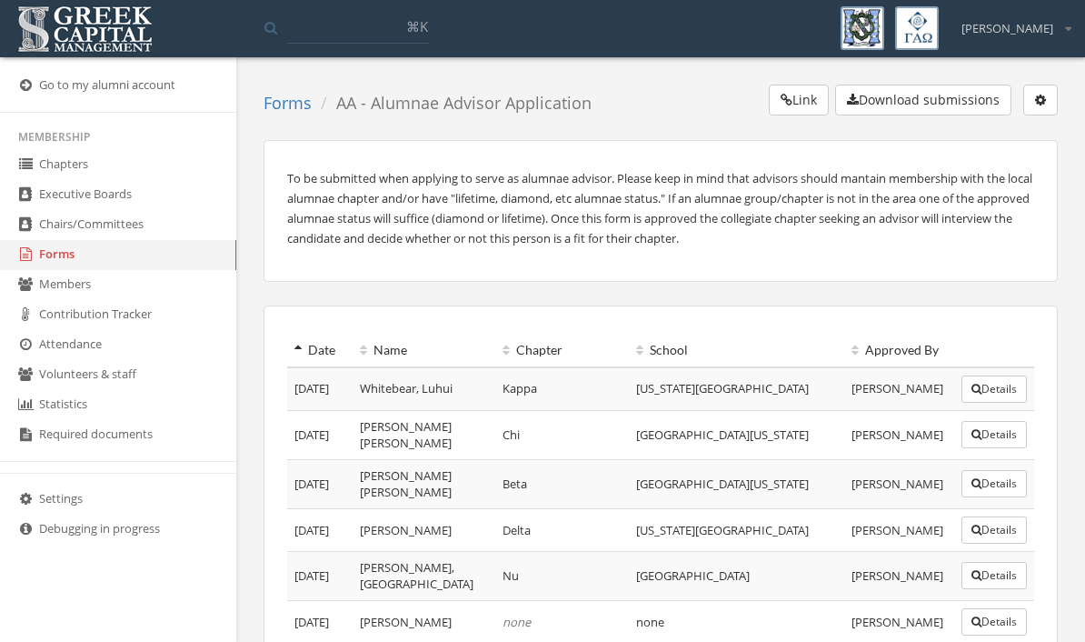
click at [62, 269] on link "Forms" at bounding box center [118, 255] width 236 height 30
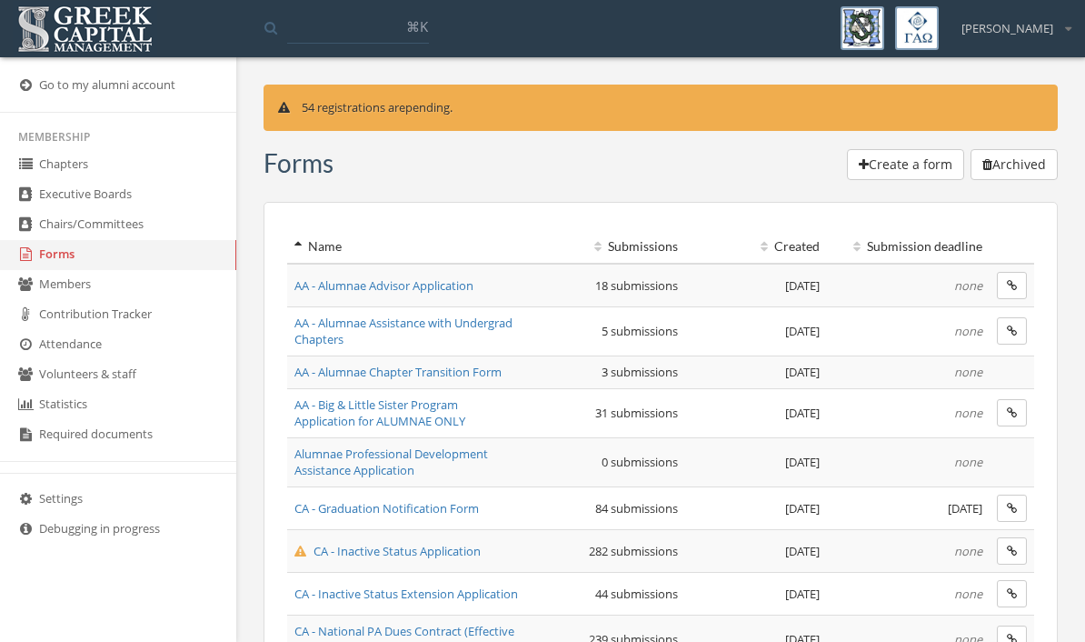
click at [462, 405] on span "AA - Big & Little Sister Program Application for ALUMNAE ONLY" at bounding box center [380, 413] width 171 height 34
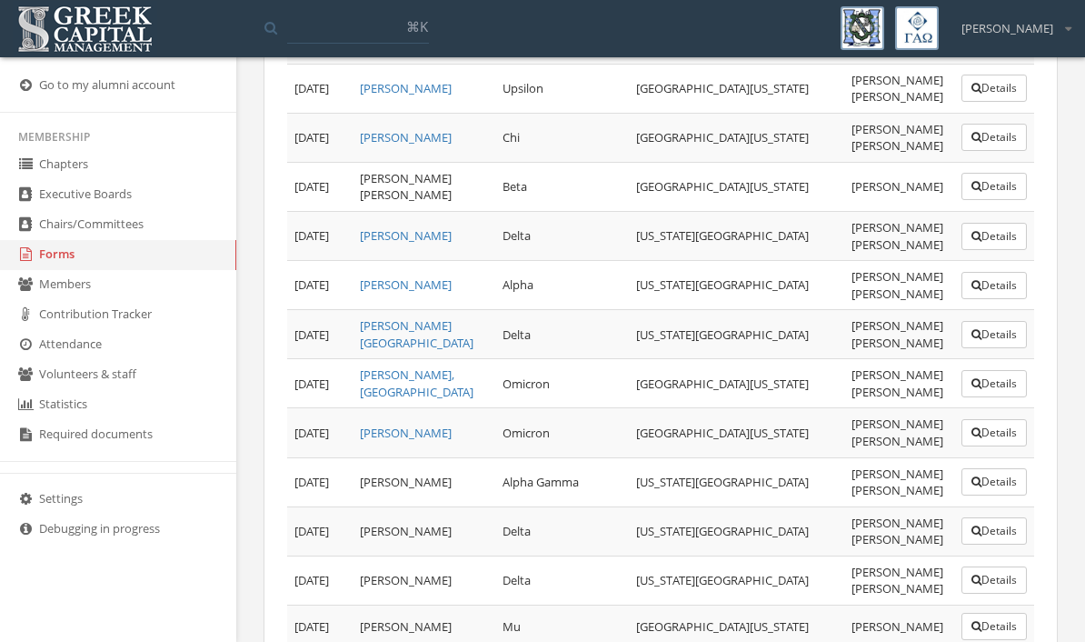
scroll to position [1172, 0]
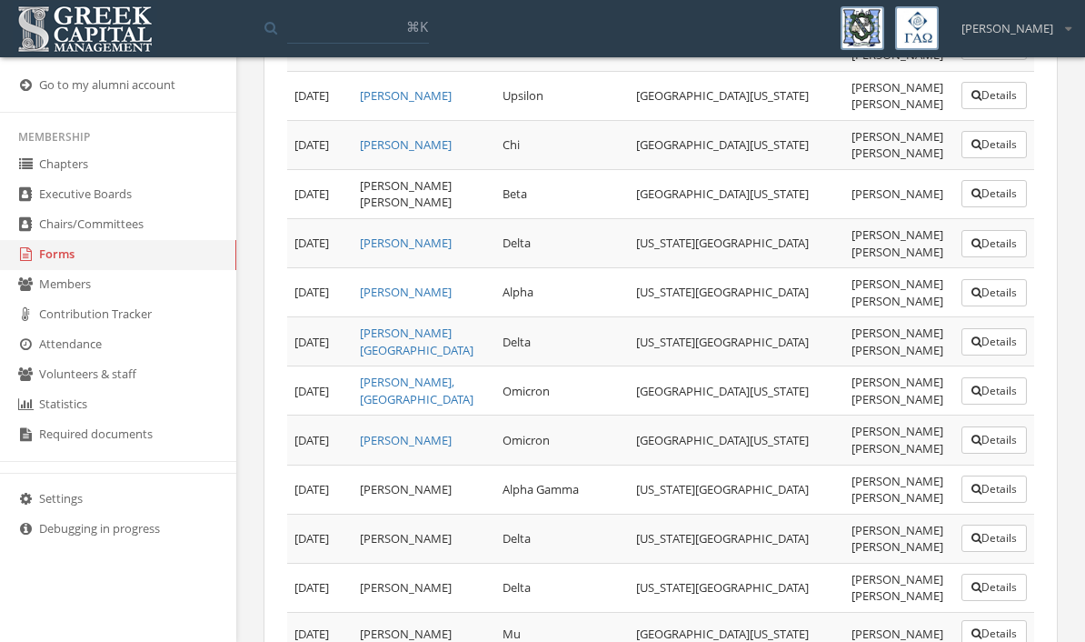
click at [993, 328] on button "Details" at bounding box center [994, 341] width 65 height 27
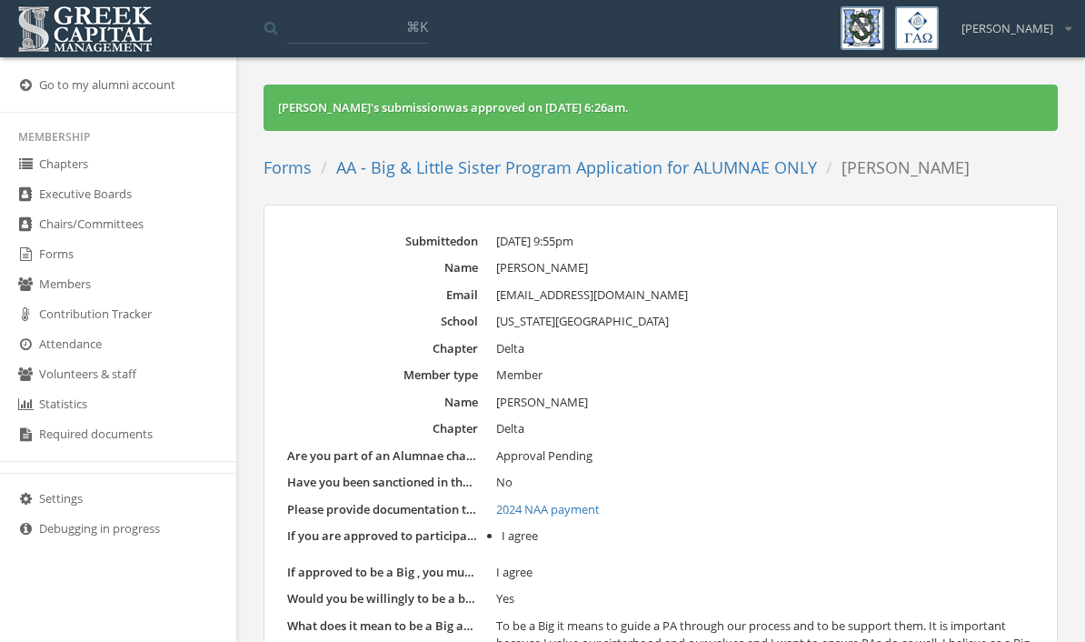
click at [51, 269] on link "Forms" at bounding box center [118, 255] width 236 height 30
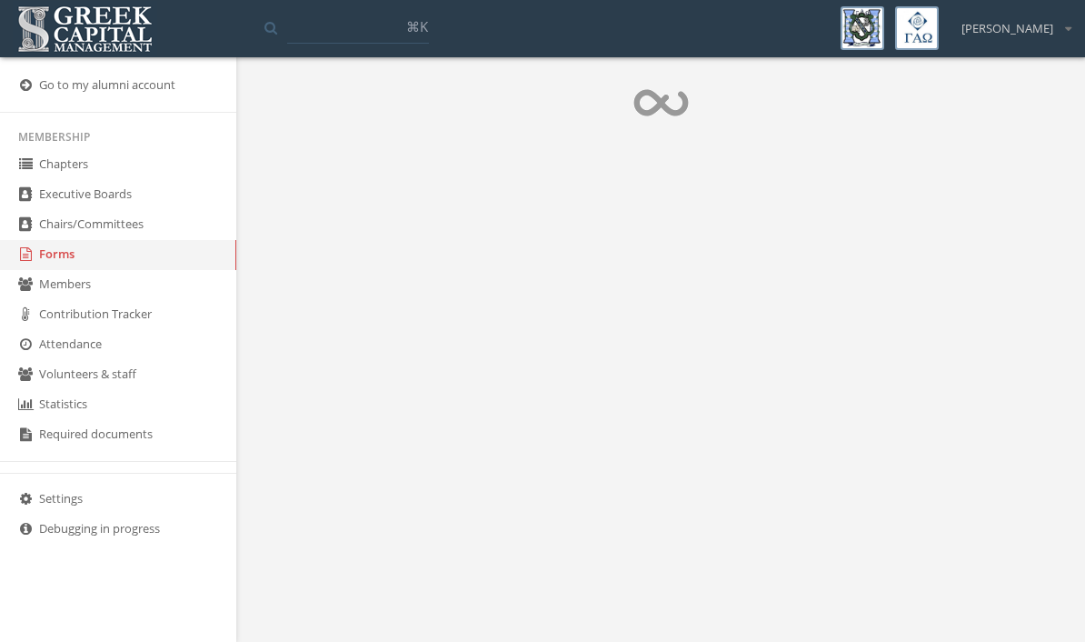
click at [70, 259] on link "Forms" at bounding box center [118, 255] width 236 height 30
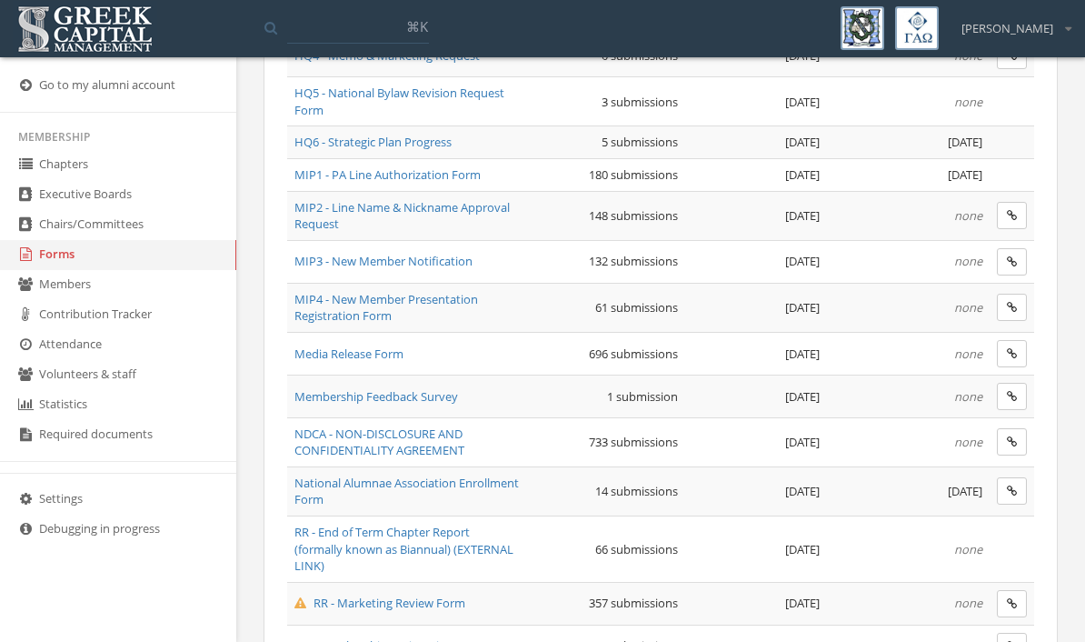
scroll to position [1013, 0]
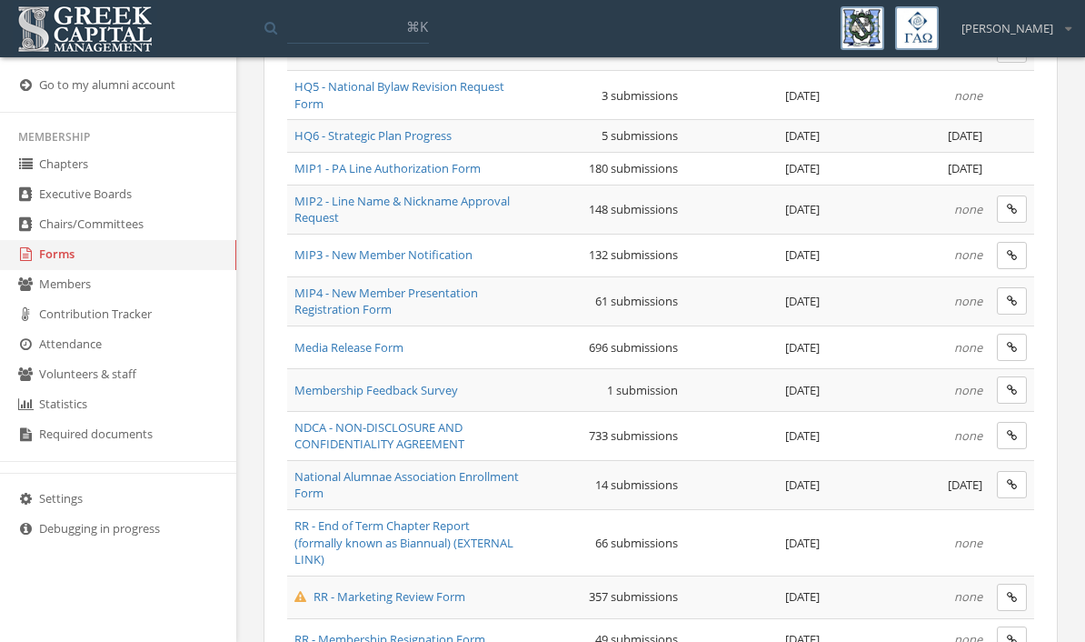
click at [420, 495] on td "National Alumnae Association Enrollment Form" at bounding box center [407, 484] width 240 height 49
click at [416, 473] on span "National Alumnae Association Enrollment Form" at bounding box center [407, 485] width 225 height 34
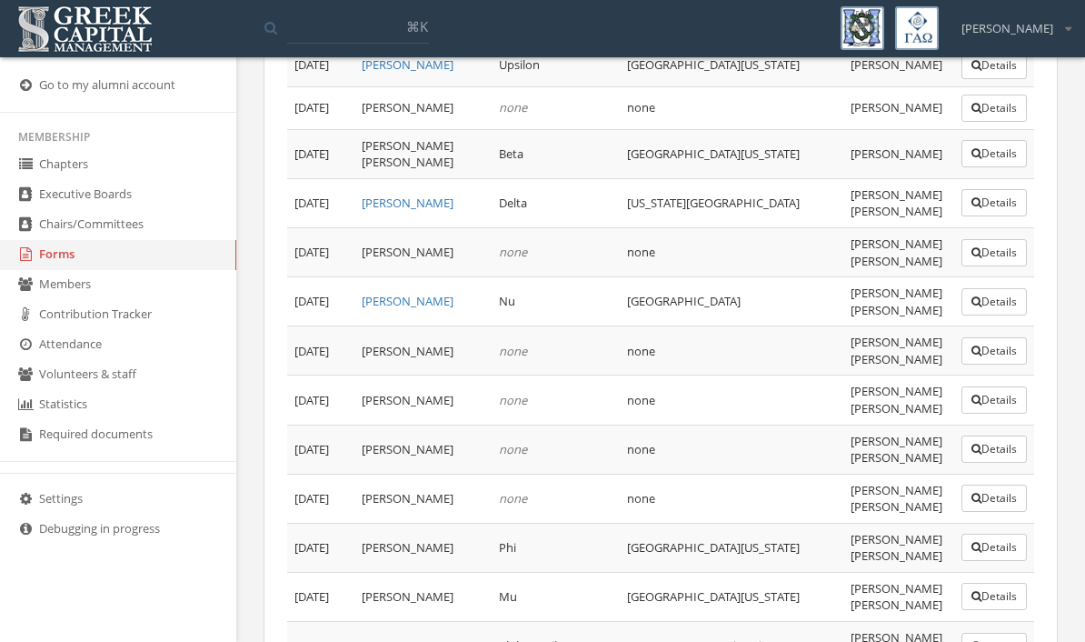
scroll to position [885, 0]
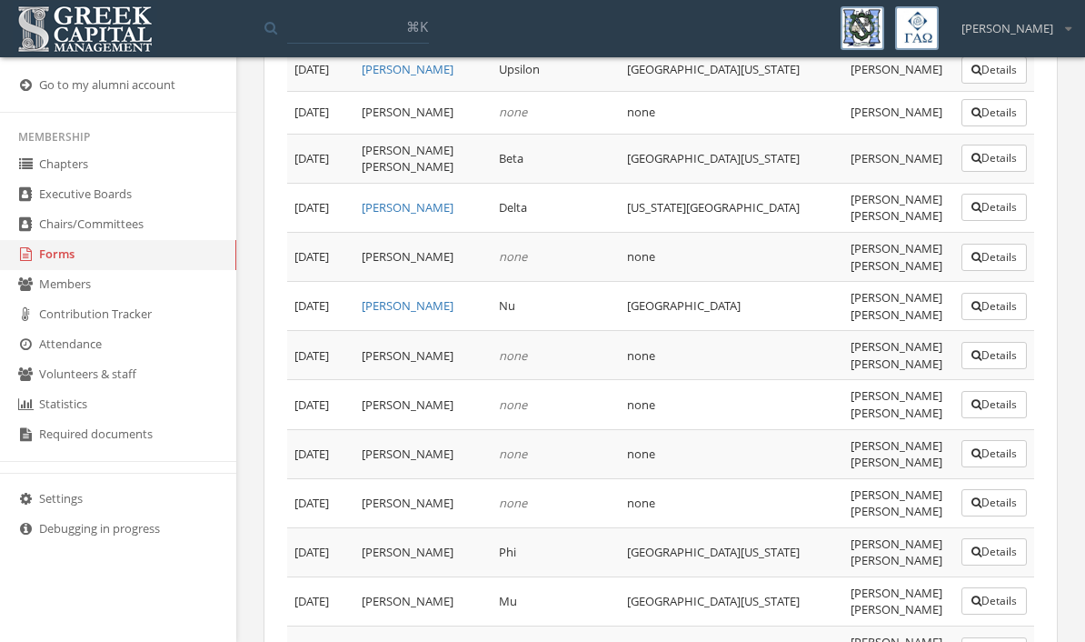
click at [990, 405] on button "Details" at bounding box center [994, 404] width 65 height 27
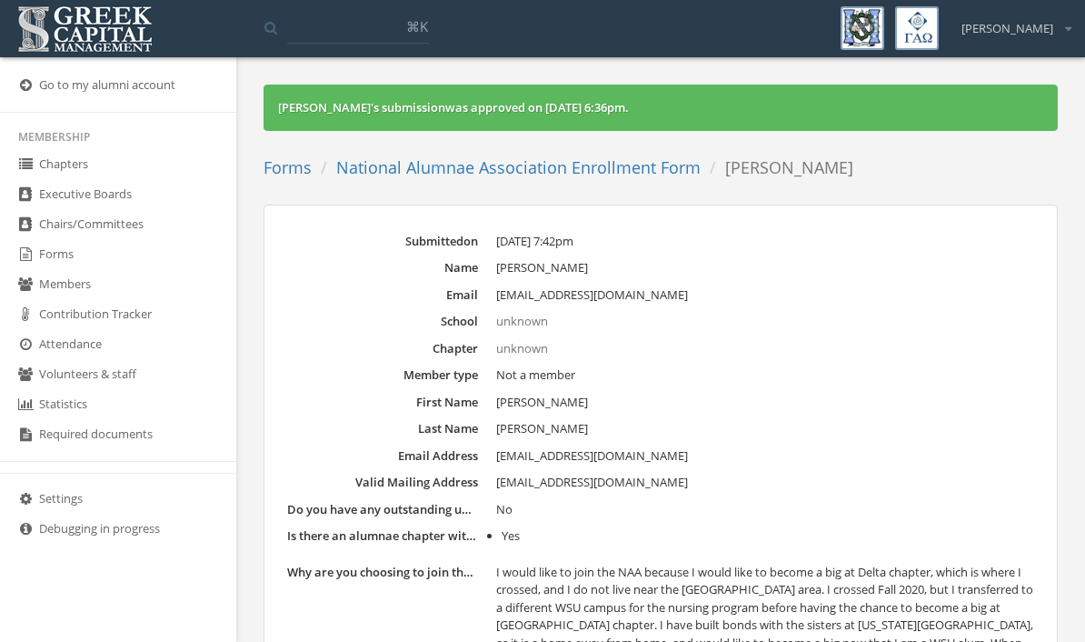
click at [494, 165] on link "National Alumnae Association Enrollment Form" at bounding box center [518, 167] width 365 height 22
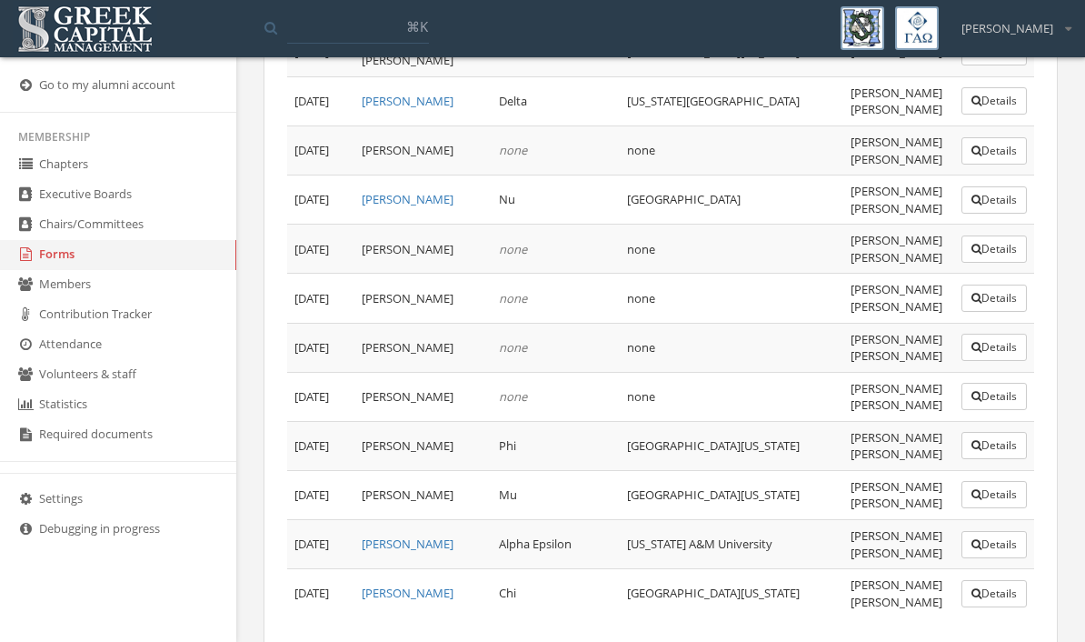
scroll to position [990, 0]
click at [78, 265] on link "Forms" at bounding box center [118, 255] width 236 height 30
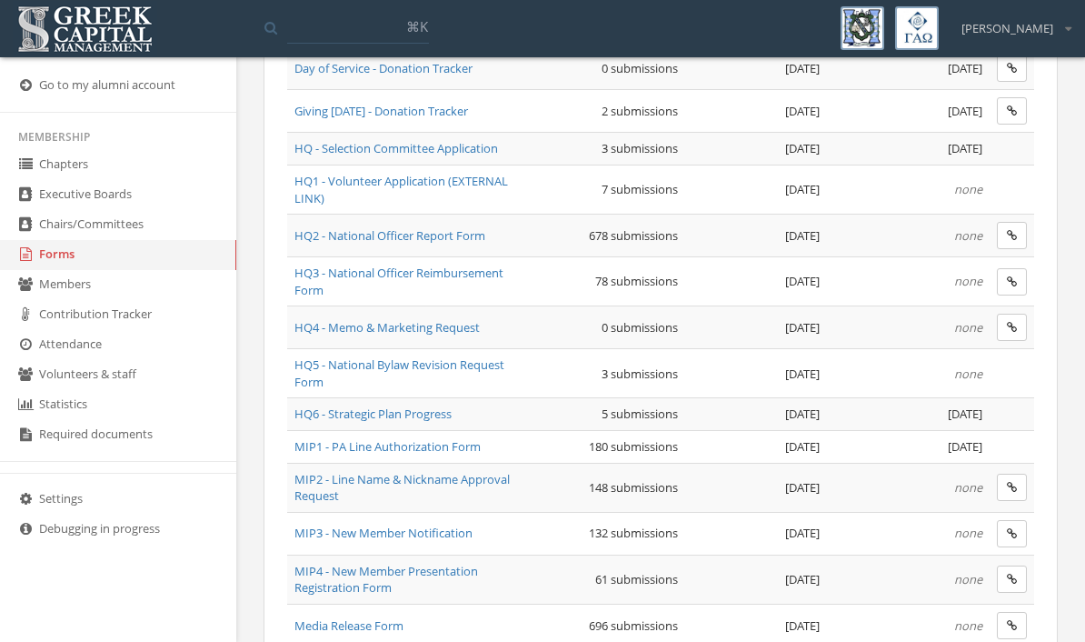
scroll to position [745, 0]
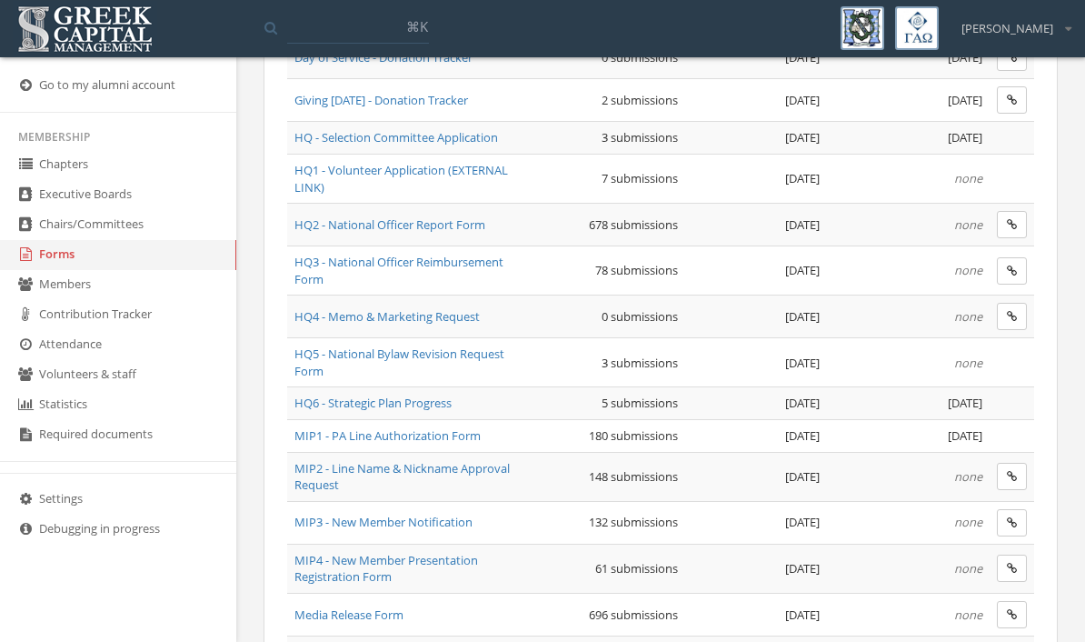
click at [472, 435] on span "MIP1 - PA Line Authorization Form" at bounding box center [388, 435] width 186 height 16
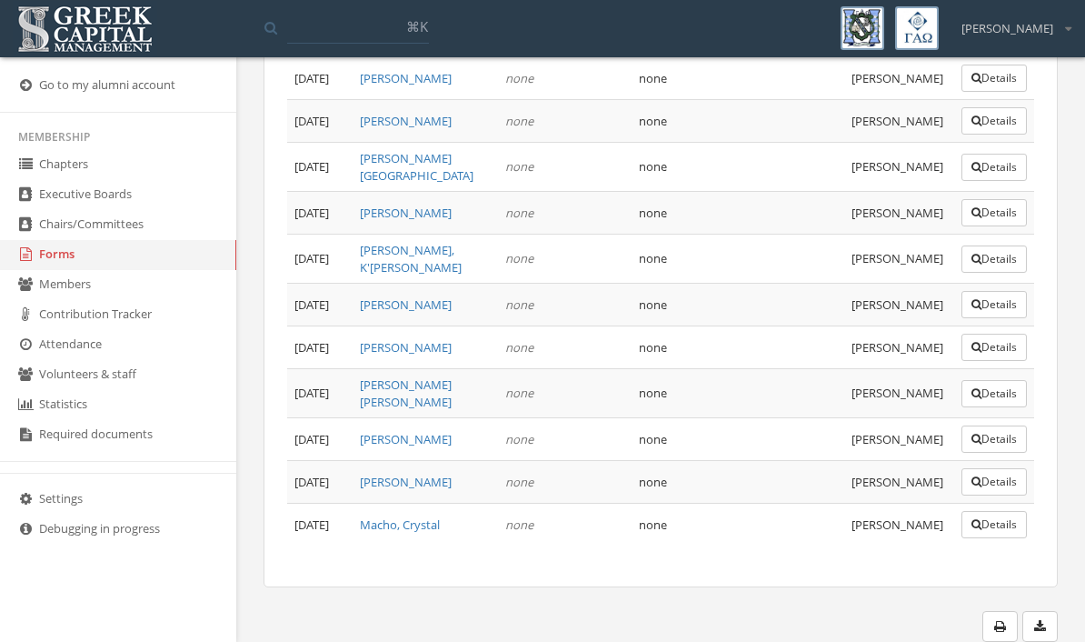
scroll to position [9134, 0]
click at [990, 92] on button "Details" at bounding box center [994, 78] width 65 height 27
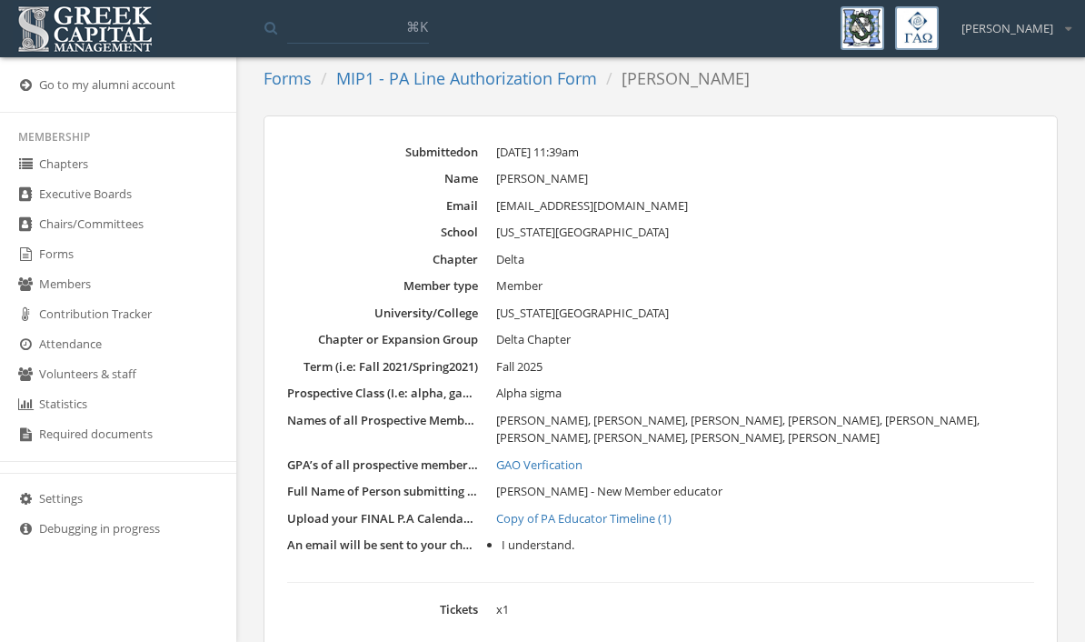
scroll to position [88, 0]
